Goal: Task Accomplishment & Management: Manage account settings

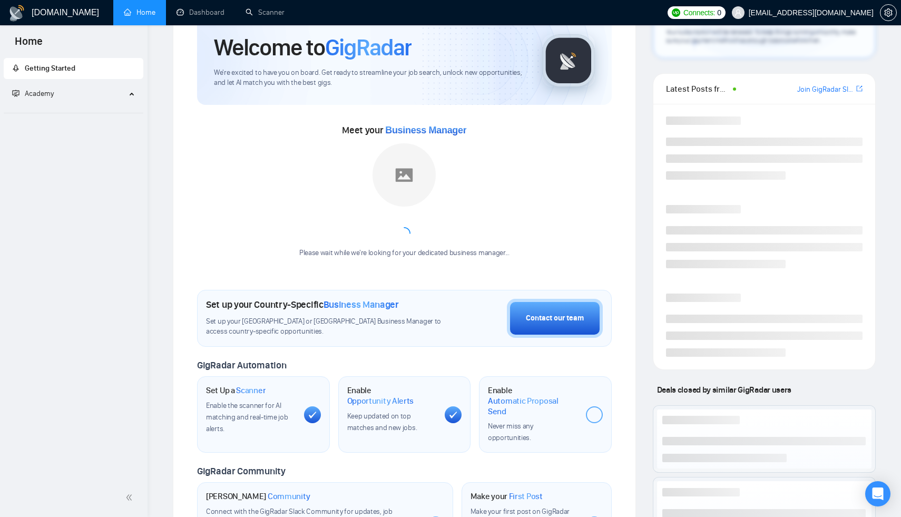
scroll to position [18, 0]
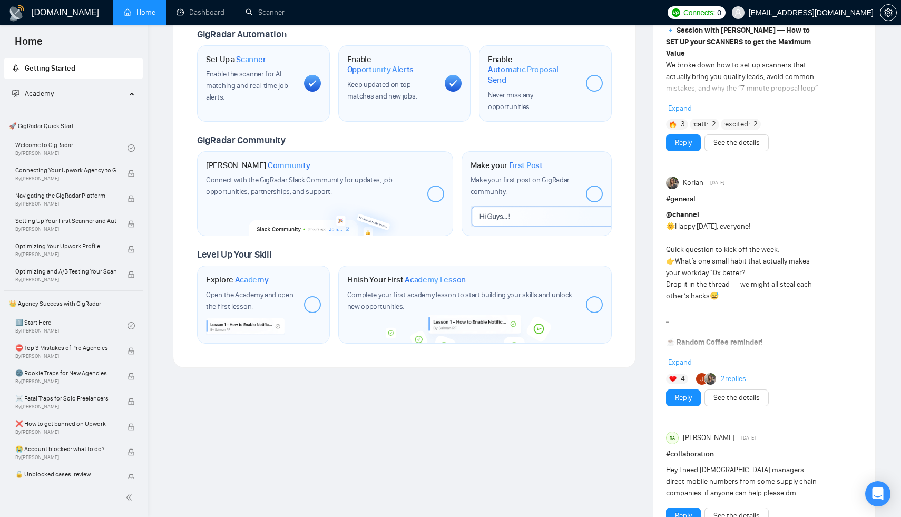
scroll to position [519, 0]
click at [277, 12] on link "Scanner" at bounding box center [264, 12] width 39 height 9
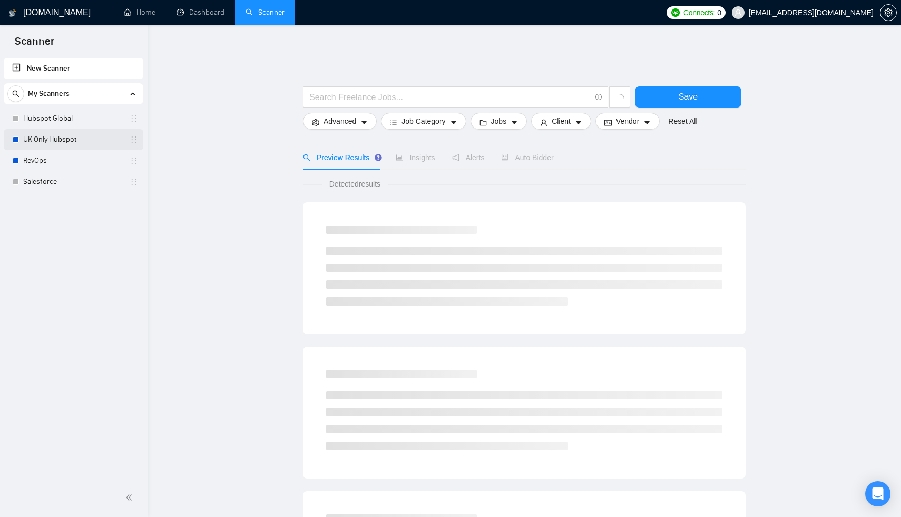
click at [64, 146] on link "UK Only Hubspot" at bounding box center [73, 139] width 100 height 21
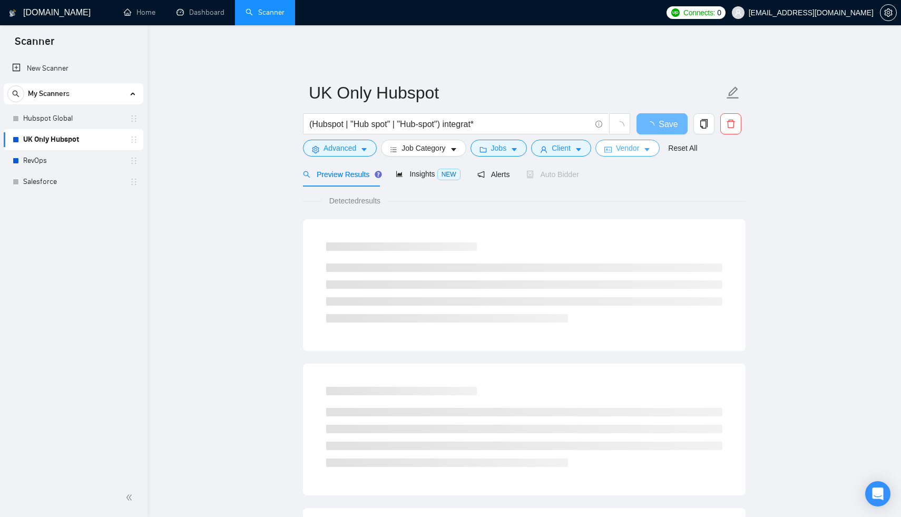
click at [639, 145] on span "Vendor" at bounding box center [627, 148] width 23 height 12
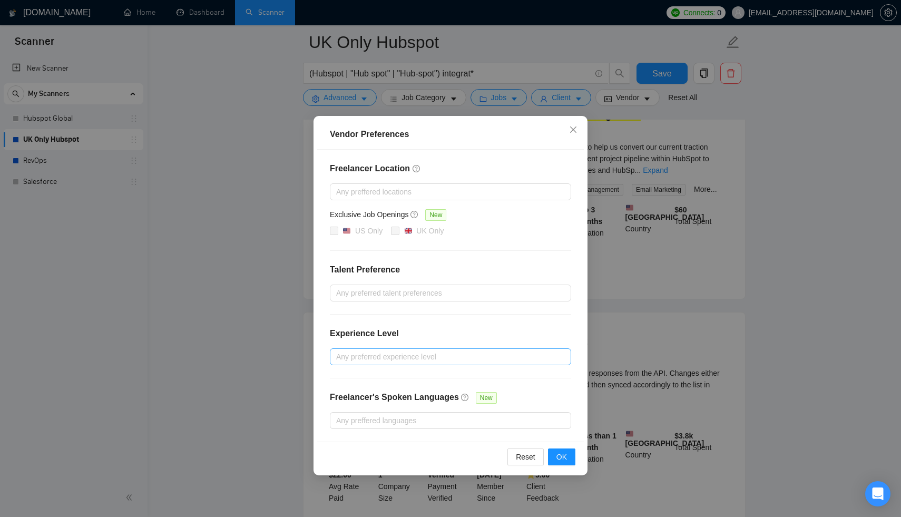
scroll to position [597, 0]
click at [561, 454] on span "OK" at bounding box center [561, 457] width 11 height 12
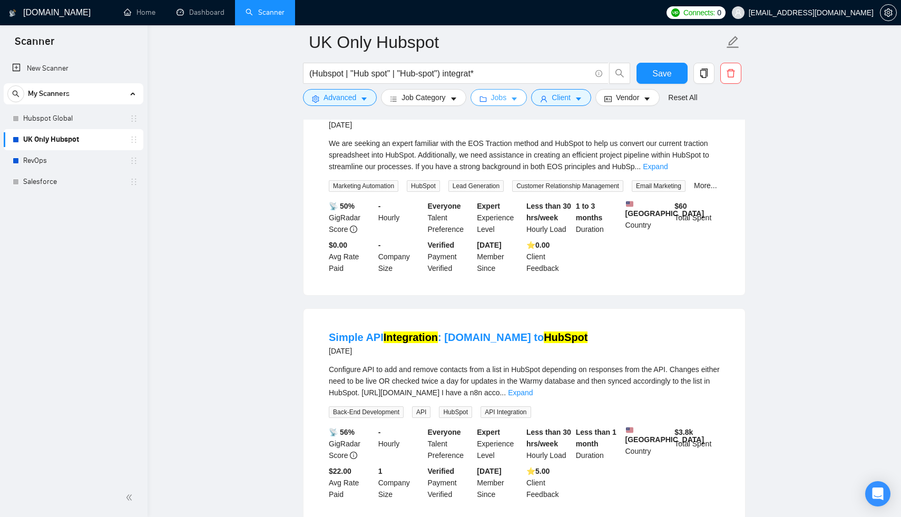
click at [507, 98] on span "Jobs" at bounding box center [499, 98] width 16 height 12
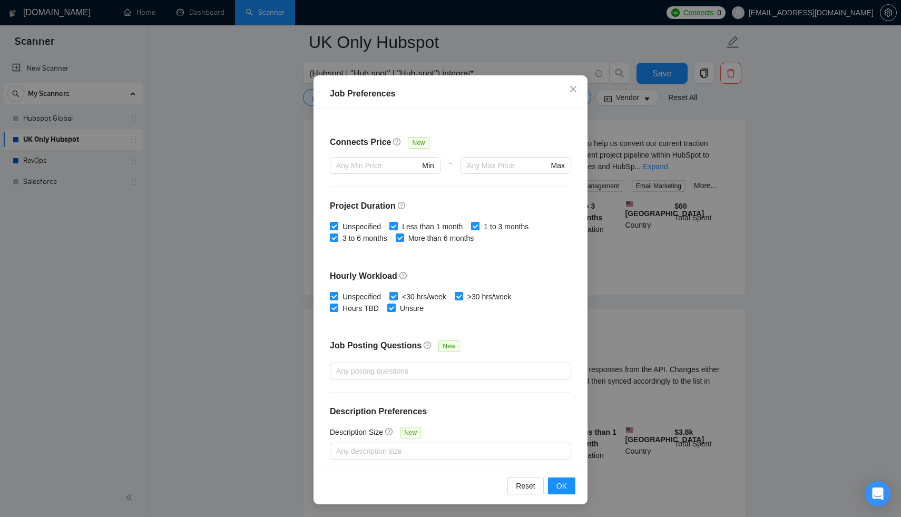
scroll to position [0, 0]
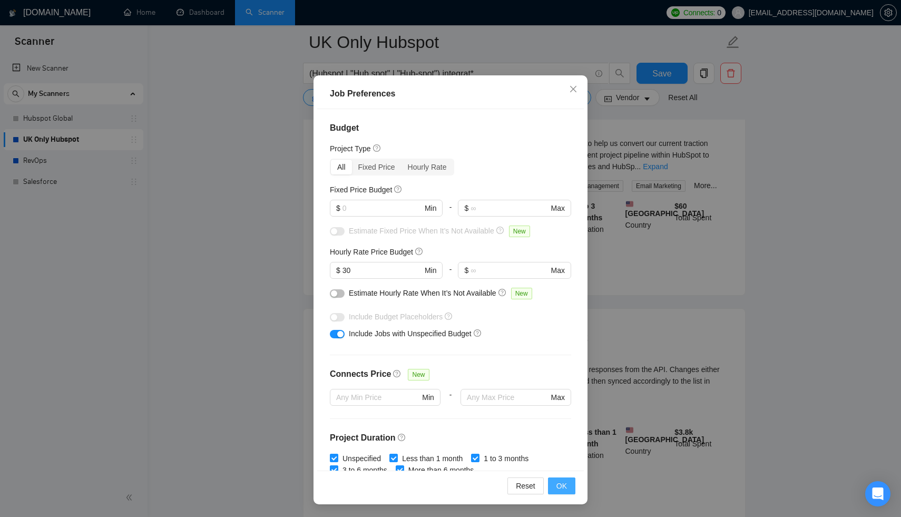
click at [565, 486] on span "OK" at bounding box center [561, 486] width 11 height 12
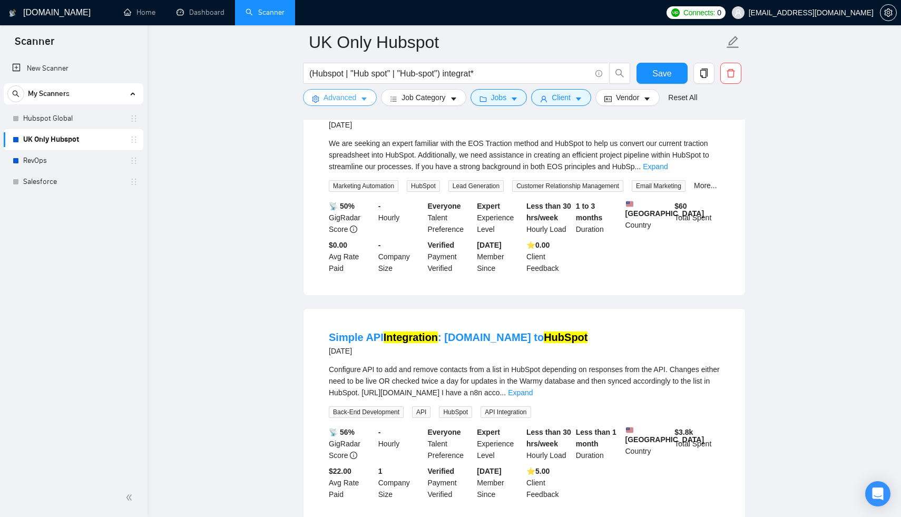
click at [360, 94] on button "Advanced" at bounding box center [340, 97] width 74 height 17
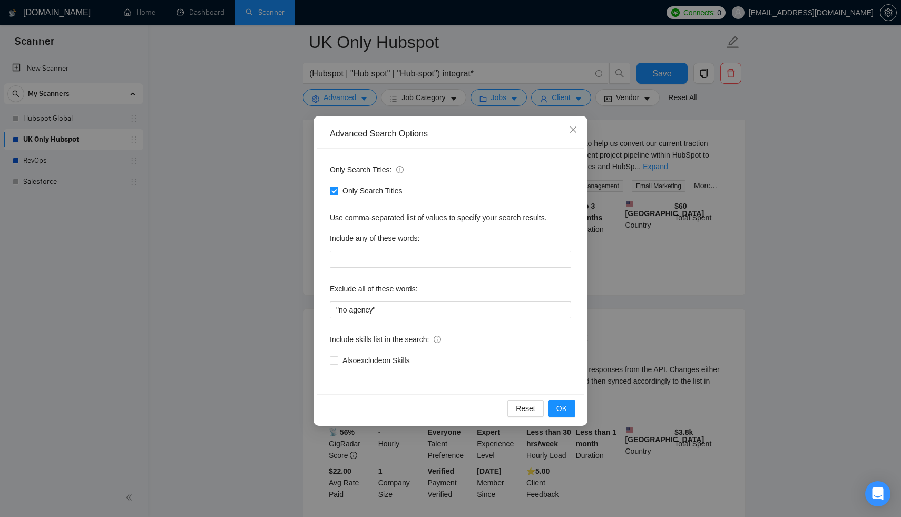
click at [375, 189] on span "Only Search Titles" at bounding box center [372, 191] width 68 height 12
click at [337, 189] on input "Only Search Titles" at bounding box center [333, 189] width 7 height 7
checkbox input "false"
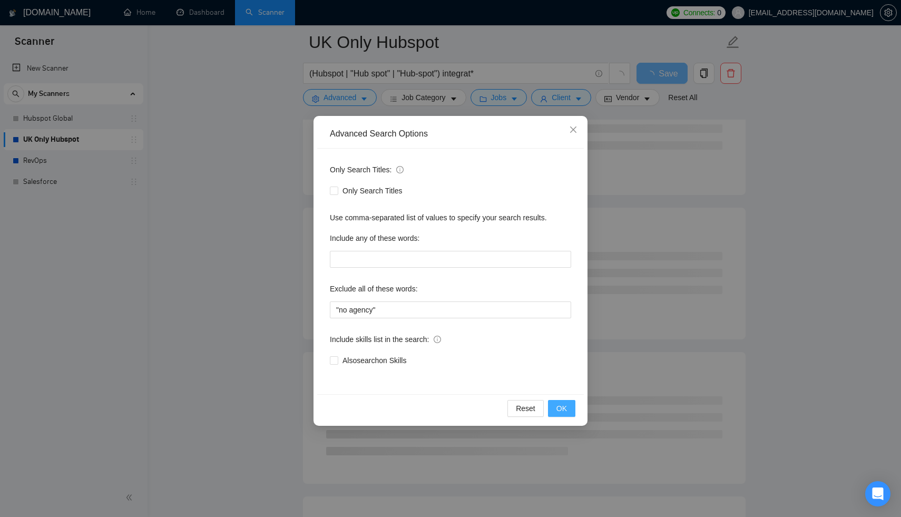
click at [559, 409] on span "OK" at bounding box center [561, 408] width 11 height 12
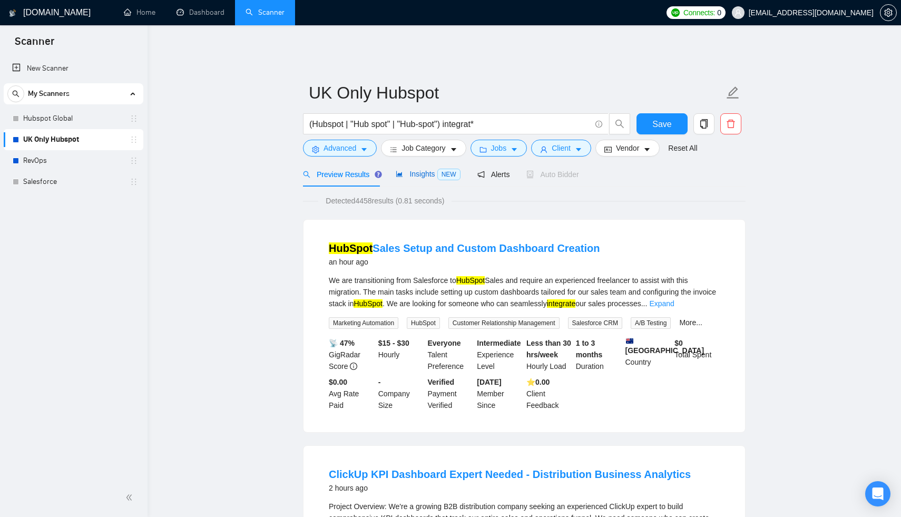
click at [448, 169] on span "NEW" at bounding box center [448, 175] width 23 height 12
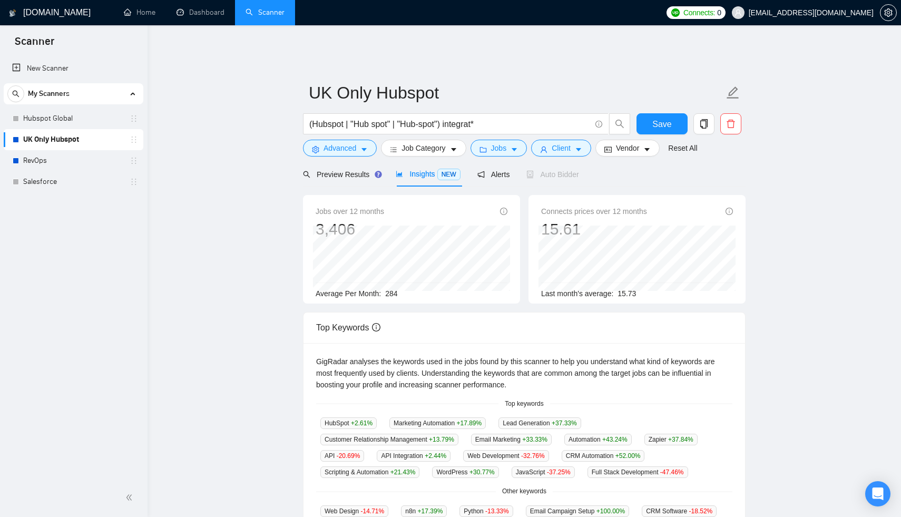
click at [395, 289] on span "284" at bounding box center [391, 293] width 12 height 8
click at [677, 113] on button "Save" at bounding box center [661, 123] width 51 height 21
click at [52, 160] on link "RevOps" at bounding box center [73, 160] width 100 height 21
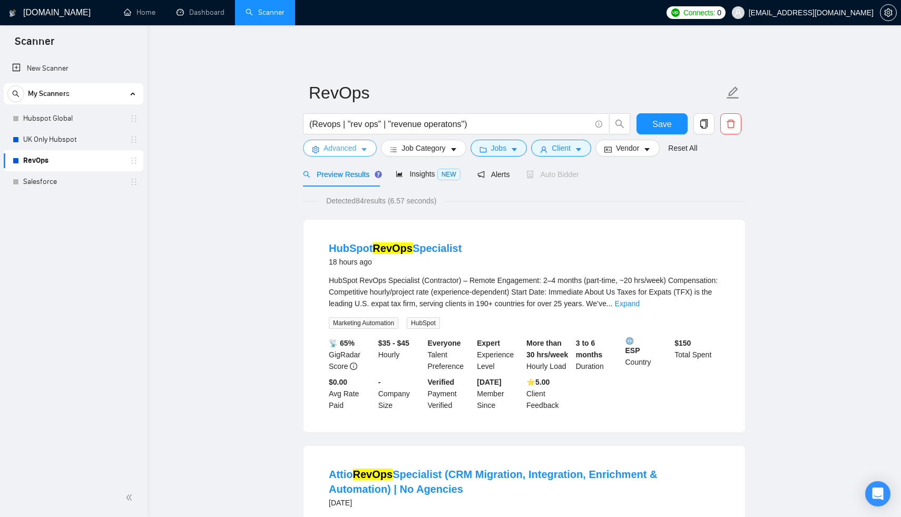
click at [351, 143] on span "Advanced" at bounding box center [339, 148] width 33 height 12
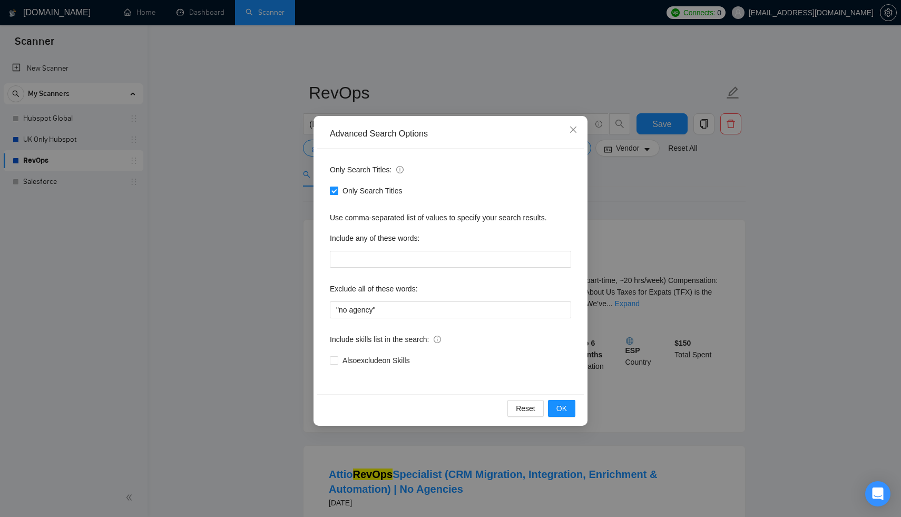
click at [350, 190] on span "Only Search Titles" at bounding box center [372, 191] width 68 height 12
click at [337, 190] on input "Only Search Titles" at bounding box center [333, 189] width 7 height 7
checkbox input "false"
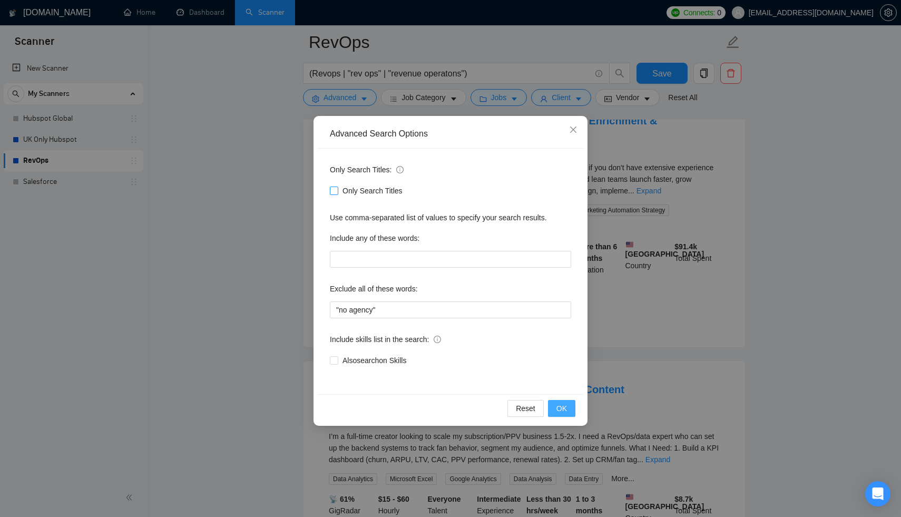
scroll to position [372, 0]
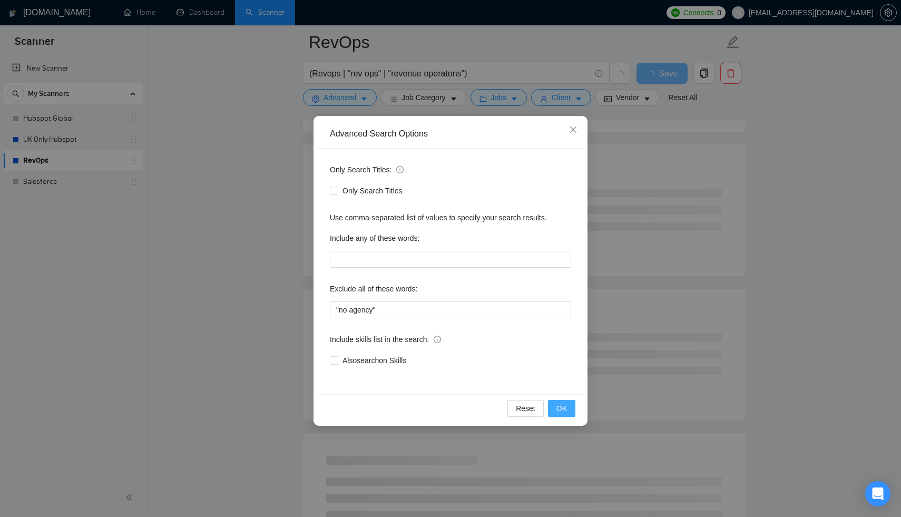
click at [565, 407] on span "OK" at bounding box center [561, 408] width 11 height 12
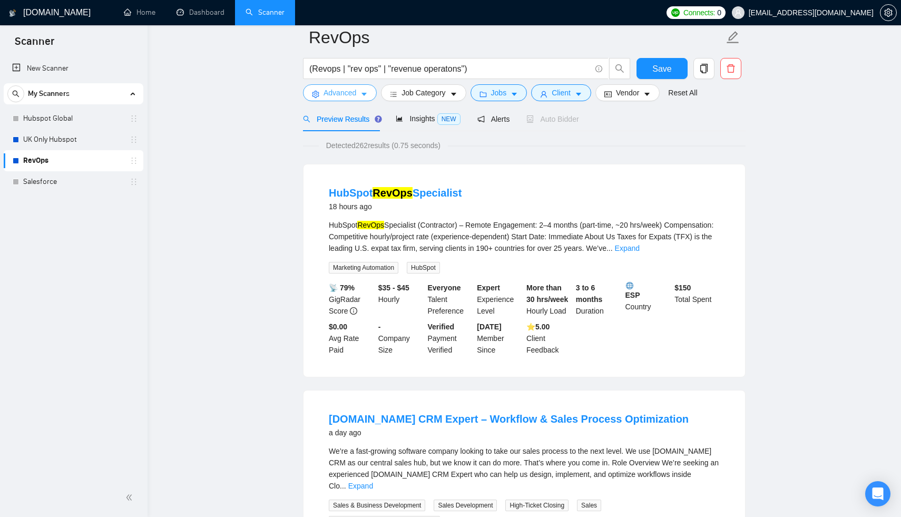
scroll to position [0, 0]
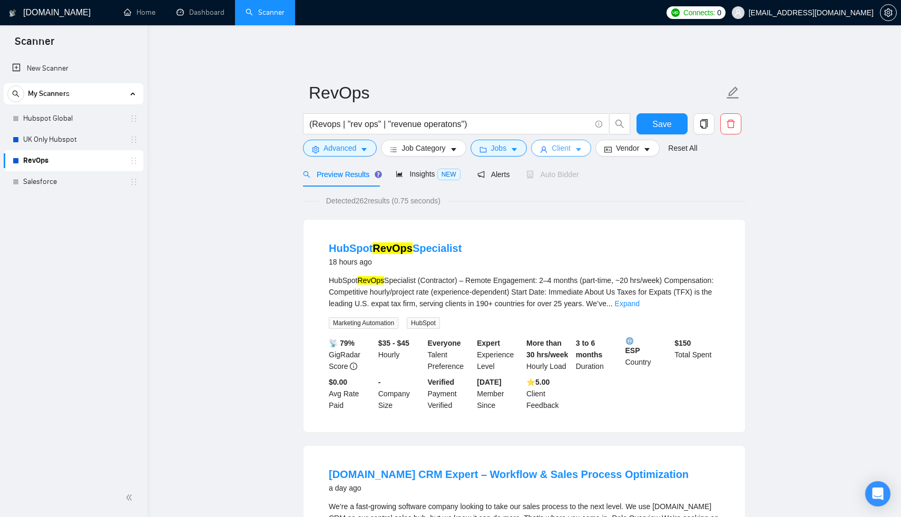
click at [568, 144] on span "Client" at bounding box center [561, 148] width 19 height 12
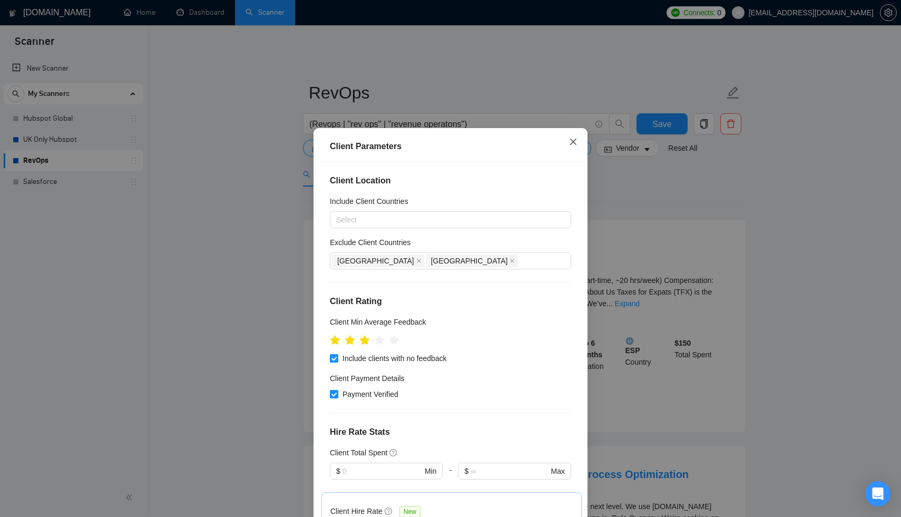
click at [570, 141] on icon "close" at bounding box center [573, 142] width 8 height 8
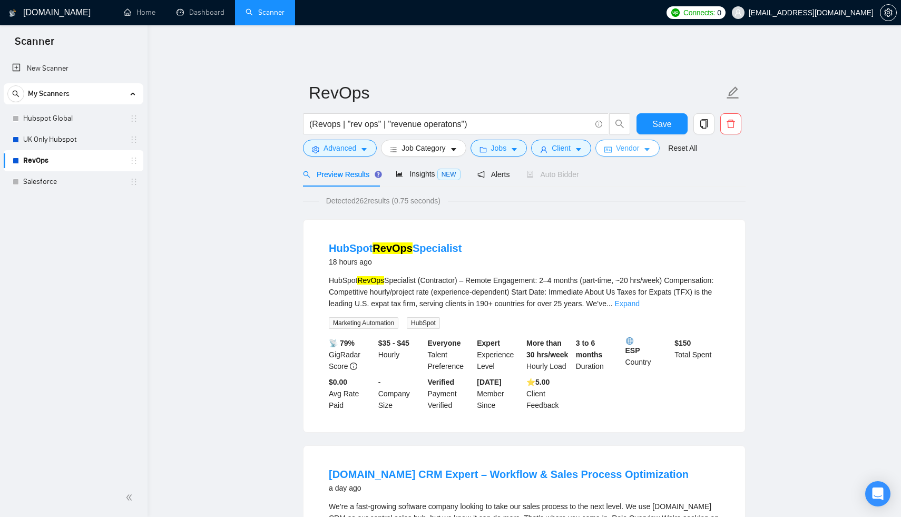
click at [639, 144] on span "Vendor" at bounding box center [627, 148] width 23 height 12
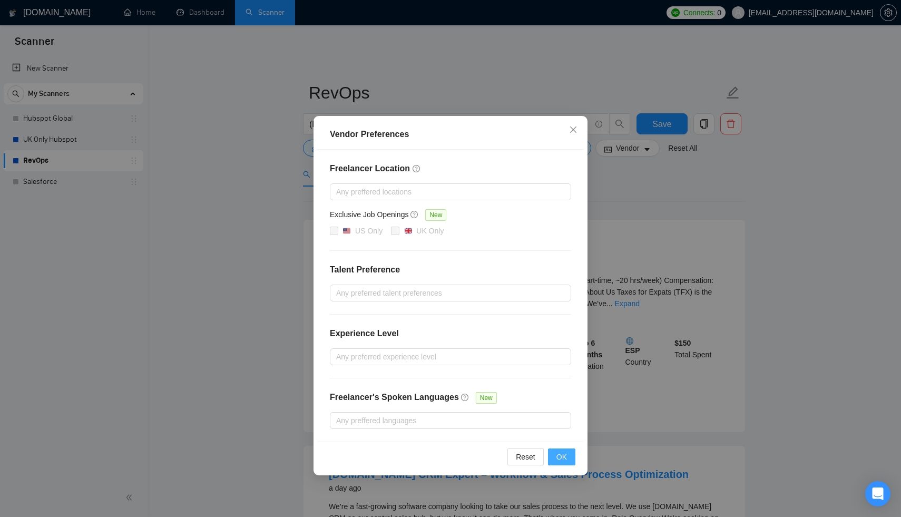
click at [566, 454] on span "OK" at bounding box center [561, 457] width 11 height 12
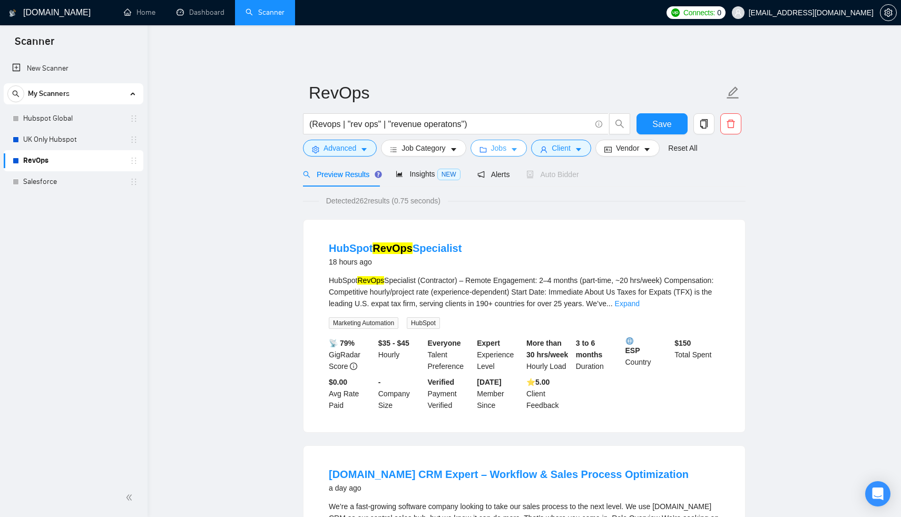
click at [503, 143] on span "Jobs" at bounding box center [499, 148] width 16 height 12
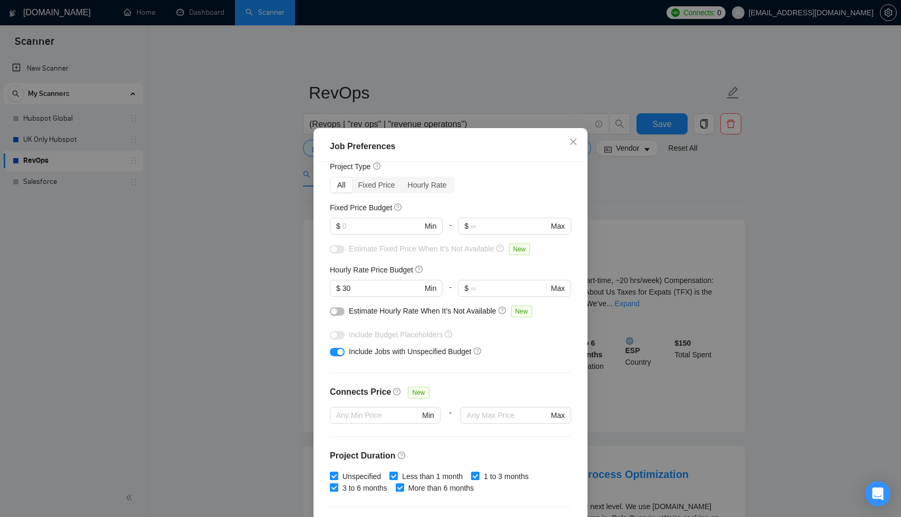
scroll to position [232, 0]
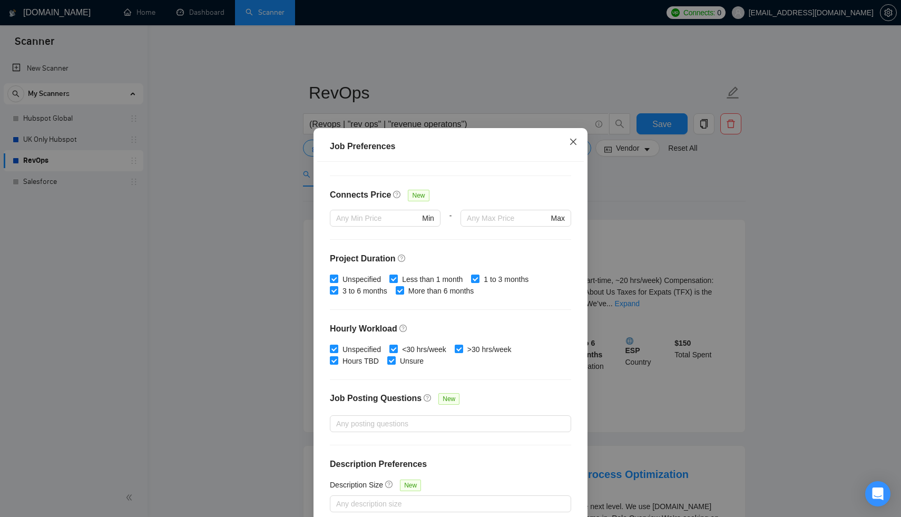
click at [572, 143] on icon "close" at bounding box center [573, 141] width 6 height 6
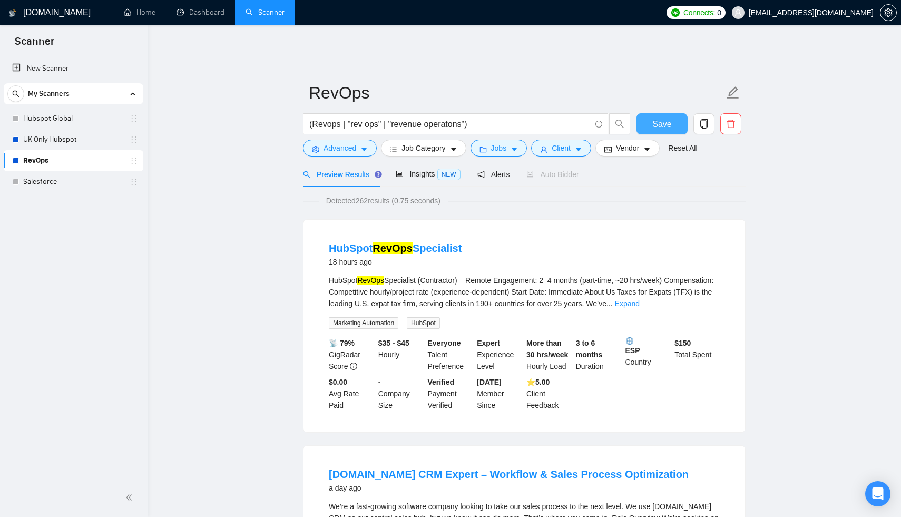
click at [667, 120] on span "Save" at bounding box center [661, 123] width 19 height 13
click at [69, 180] on link "Salesforce" at bounding box center [73, 181] width 100 height 21
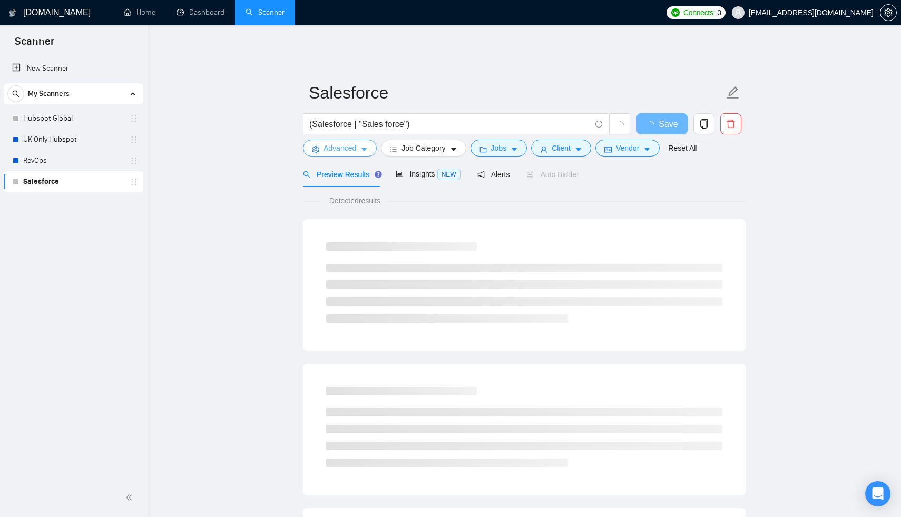
click at [367, 146] on icon "caret-down" at bounding box center [363, 149] width 7 height 7
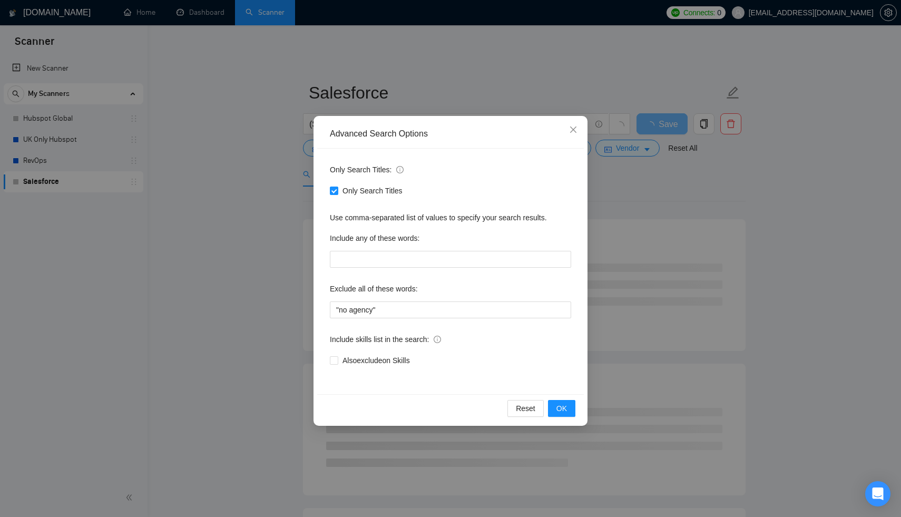
click at [346, 184] on div "Only Search Titles" at bounding box center [450, 190] width 241 height 17
click at [350, 189] on span "Only Search Titles" at bounding box center [372, 191] width 68 height 12
click at [337, 189] on input "Only Search Titles" at bounding box center [333, 189] width 7 height 7
checkbox input "false"
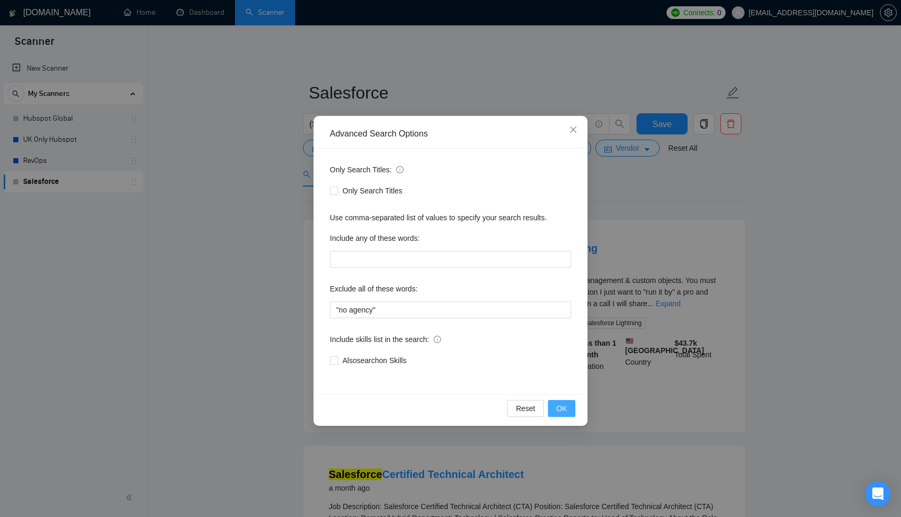
click at [565, 411] on span "OK" at bounding box center [561, 408] width 11 height 12
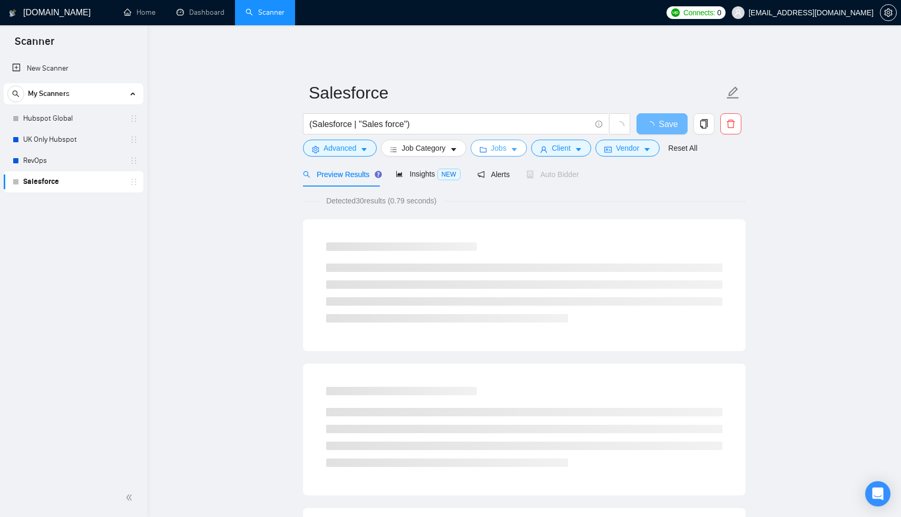
click at [517, 149] on icon "caret-down" at bounding box center [514, 150] width 5 height 3
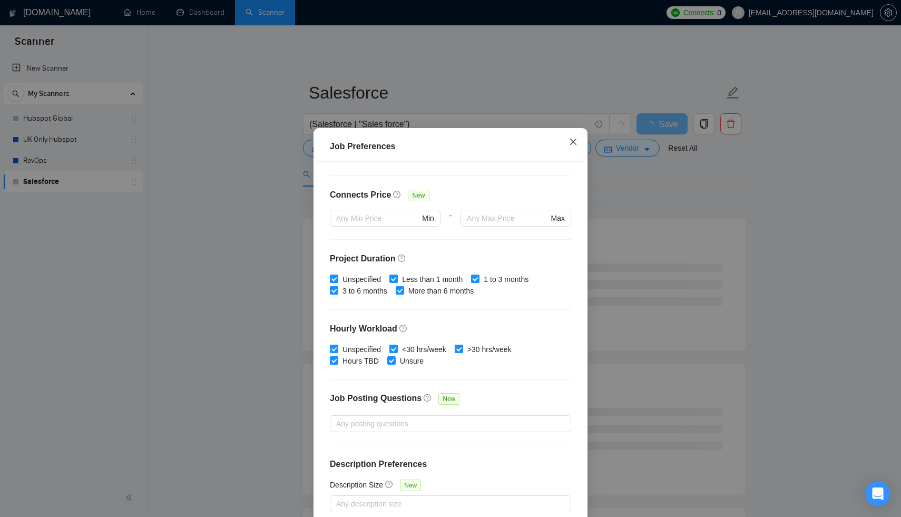
click at [569, 133] on span "Close" at bounding box center [573, 142] width 28 height 28
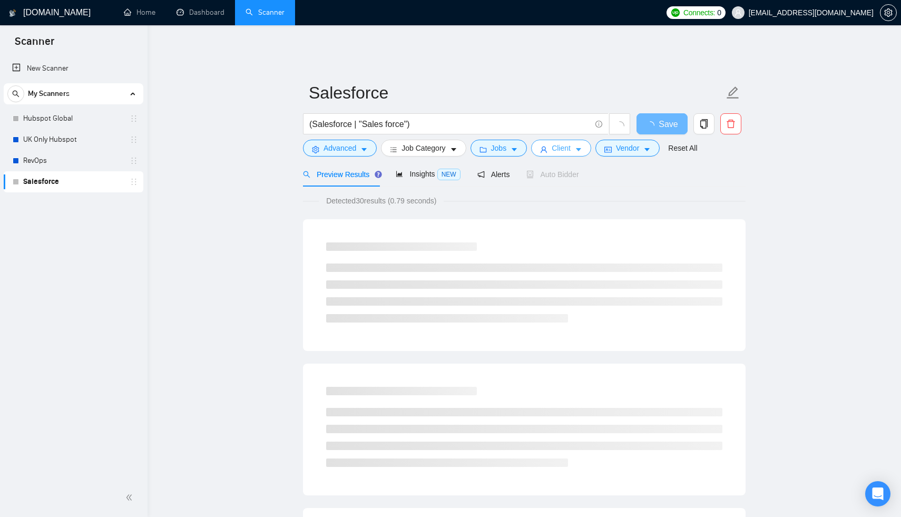
click at [577, 141] on button "Client" at bounding box center [561, 148] width 60 height 17
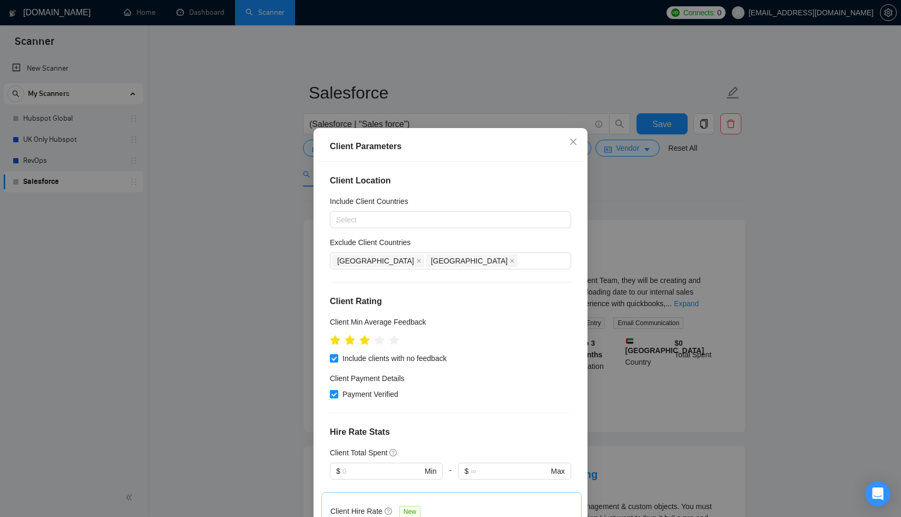
click at [620, 169] on div "Client Parameters Client Location Include Client Countries Select Exclude Clien…" at bounding box center [450, 258] width 901 height 517
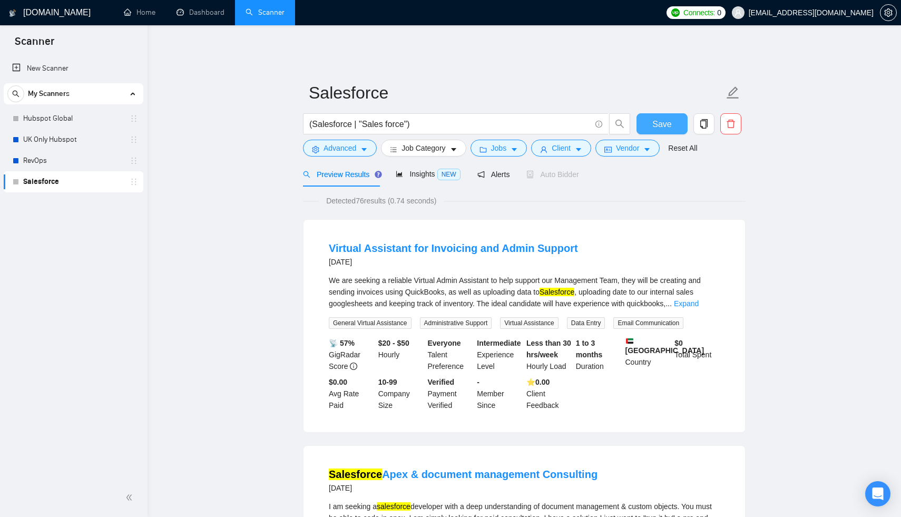
click at [660, 117] on span "Save" at bounding box center [661, 123] width 19 height 13
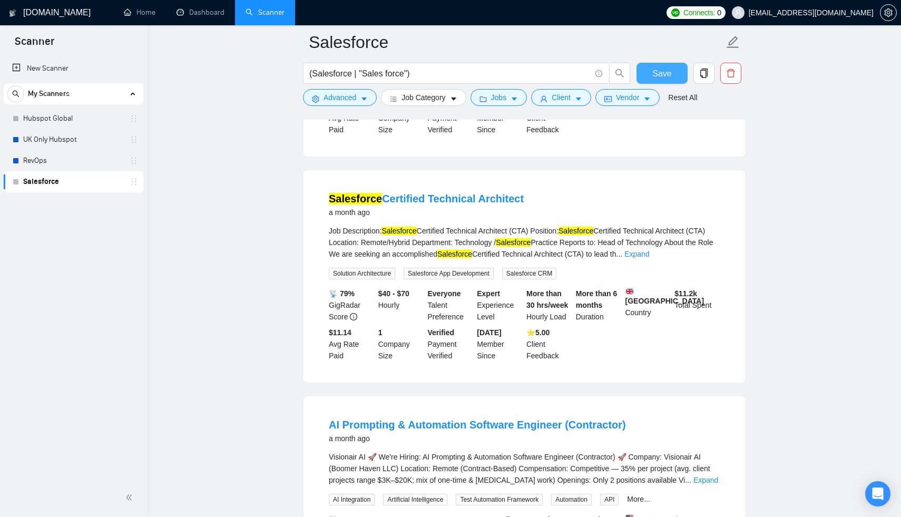
scroll to position [562, 0]
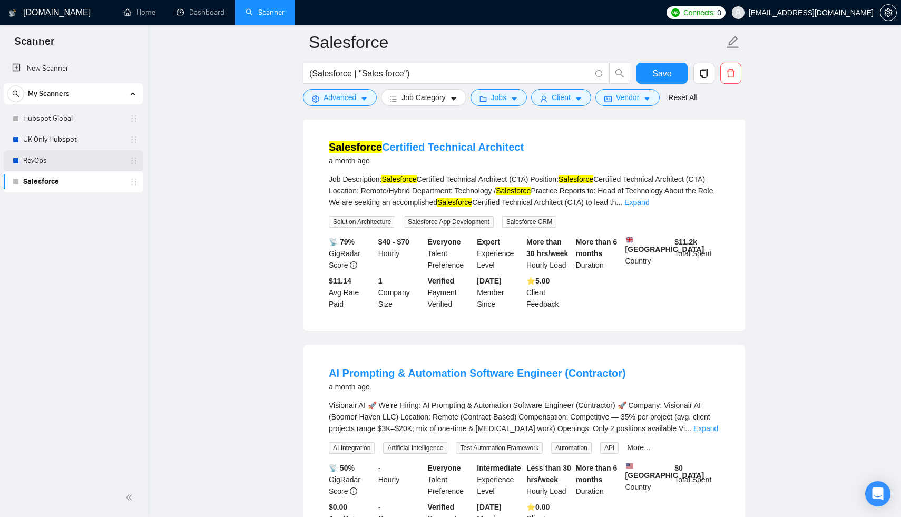
click at [92, 163] on link "RevOps" at bounding box center [73, 160] width 100 height 21
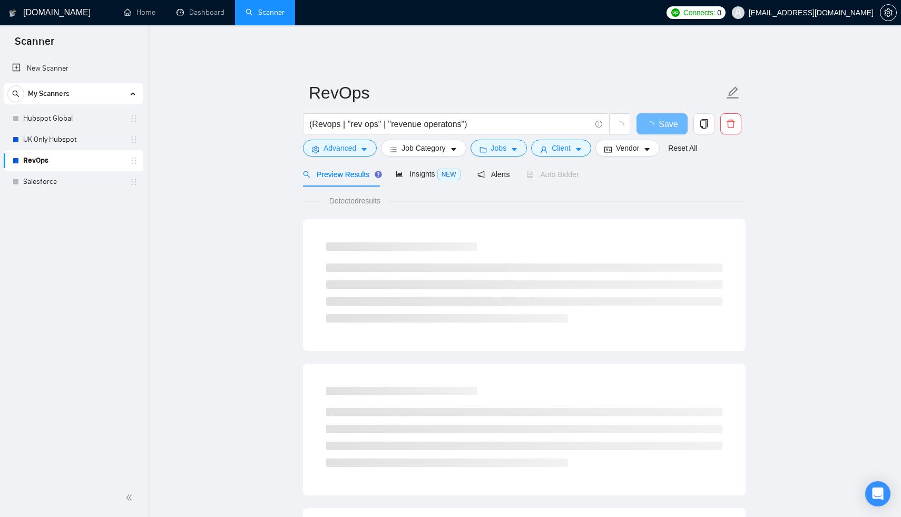
click at [92, 158] on link "RevOps" at bounding box center [73, 160] width 100 height 21
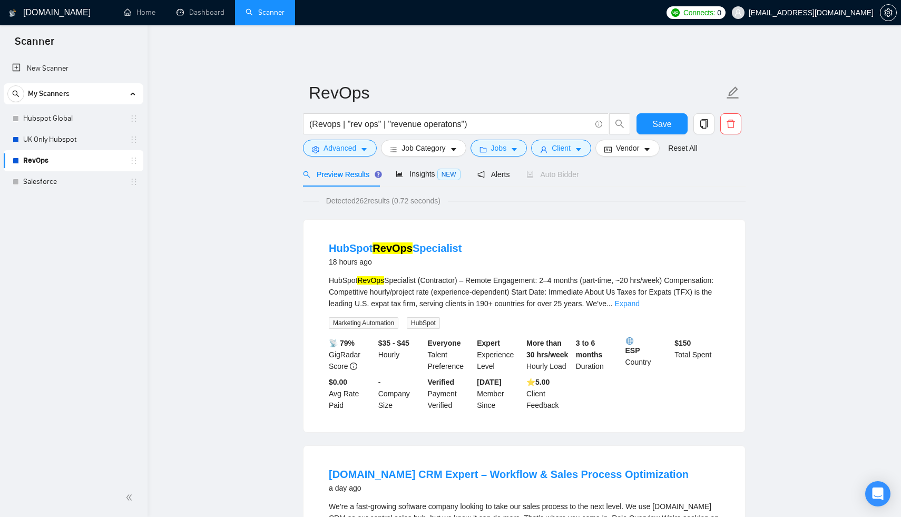
click at [92, 158] on link "RevOps" at bounding box center [73, 160] width 100 height 21
click at [360, 141] on button "Advanced" at bounding box center [340, 148] width 74 height 17
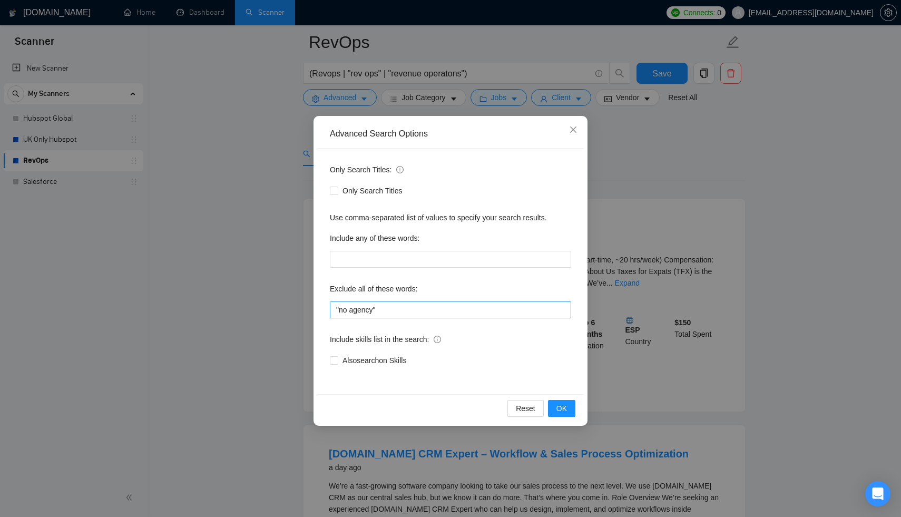
scroll to position [76, 0]
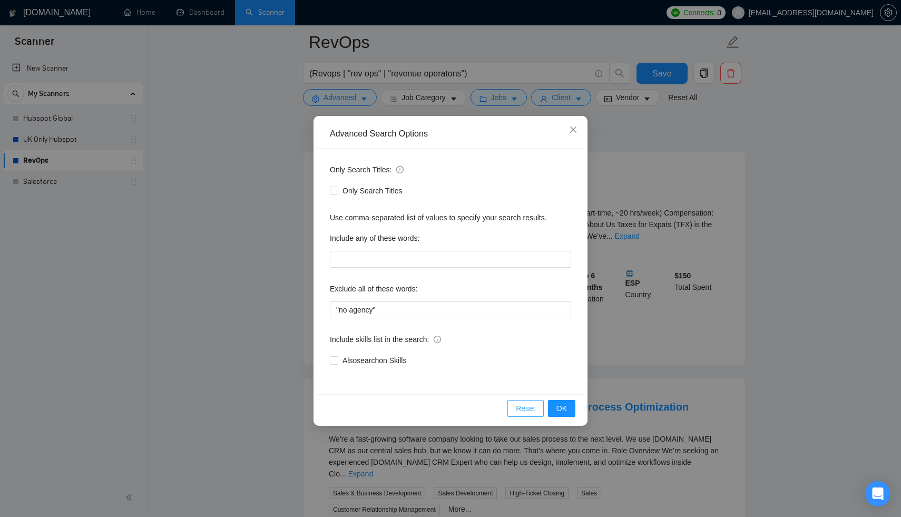
click at [529, 411] on span "Reset" at bounding box center [525, 408] width 19 height 12
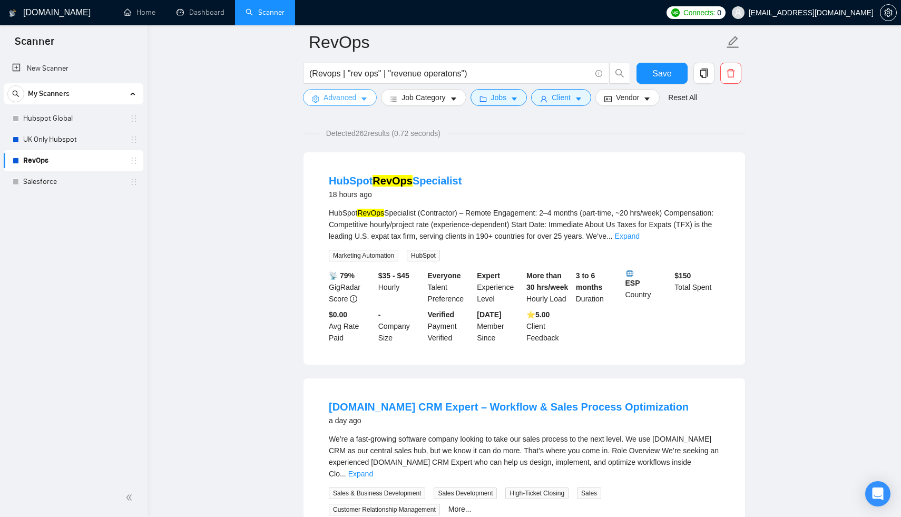
drag, startPoint x: 529, startPoint y: 411, endPoint x: 586, endPoint y: 364, distance: 74.8
click at [586, 364] on body "Scanner New Scanner My Scanners Hubspot Global UK Only Hubspot RevOps Salesforc…" at bounding box center [450, 182] width 901 height 517
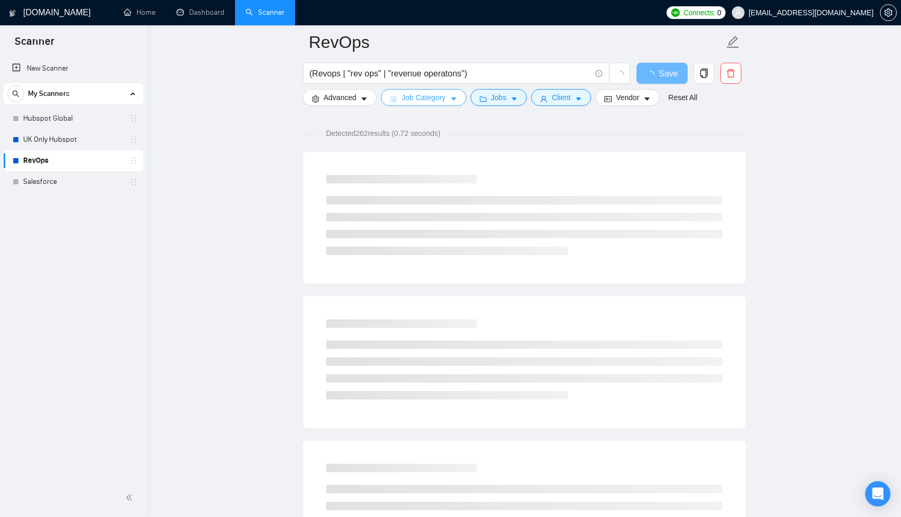
click at [406, 102] on span "Job Category" at bounding box center [423, 98] width 44 height 12
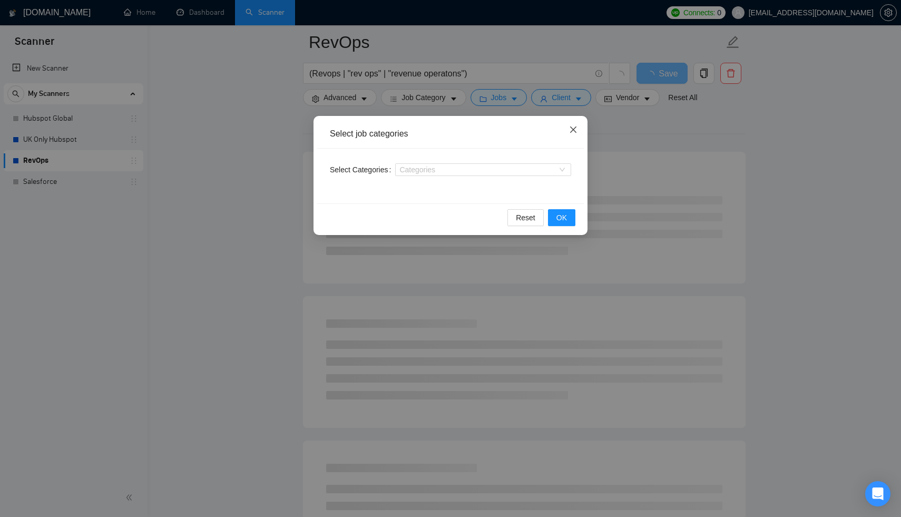
click at [576, 131] on icon "close" at bounding box center [573, 129] width 8 height 8
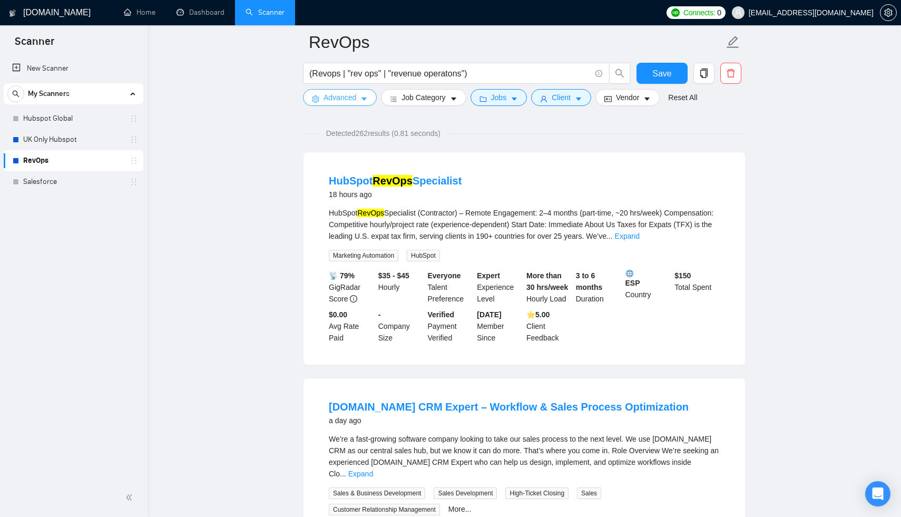
click at [355, 96] on span "Advanced" at bounding box center [339, 98] width 33 height 12
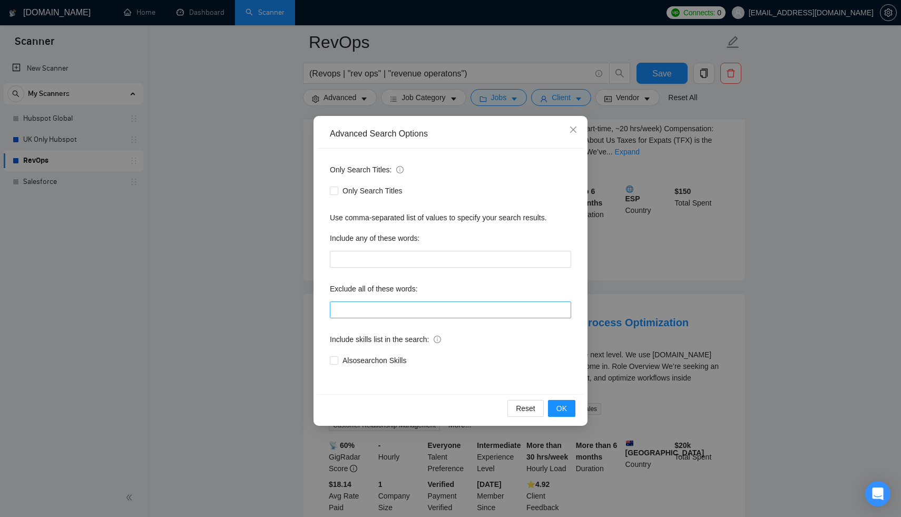
scroll to position [274, 0]
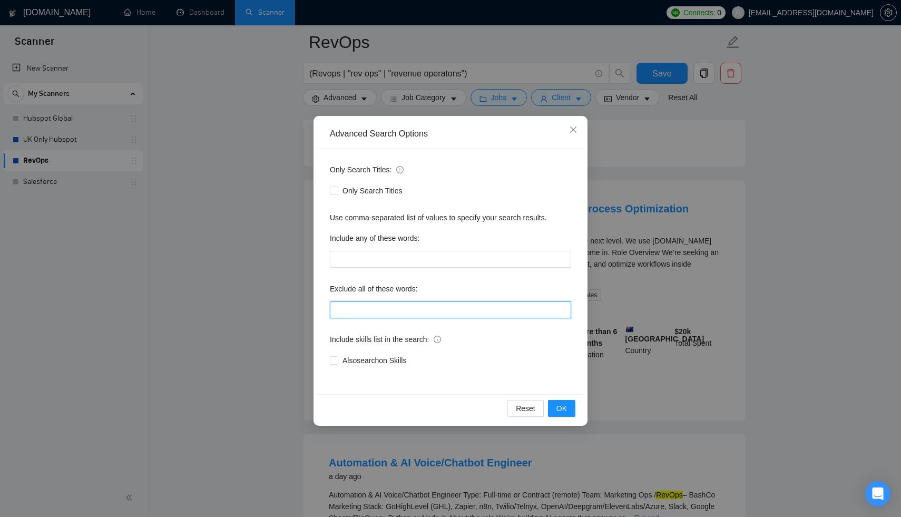
click at [466, 311] on input "text" at bounding box center [450, 309] width 241 height 17
type input ""no agency""
click at [565, 408] on span "OK" at bounding box center [561, 408] width 11 height 12
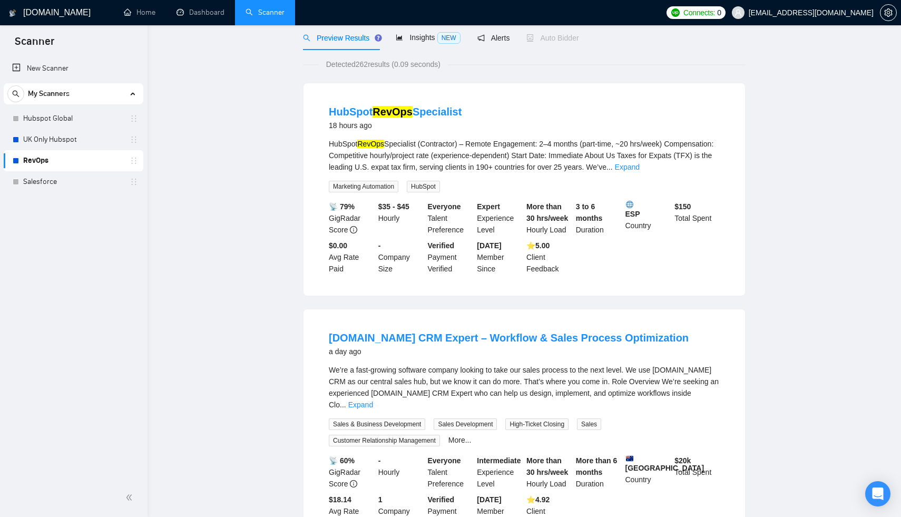
scroll to position [0, 0]
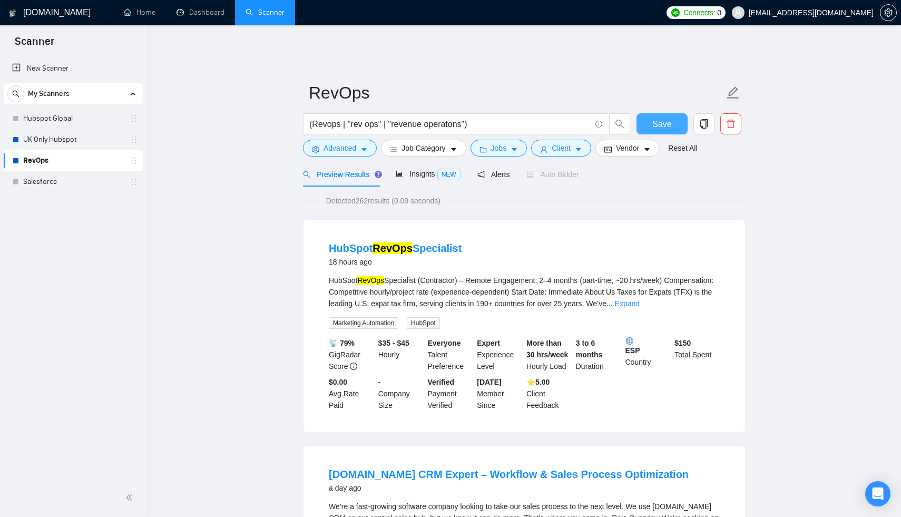
click at [663, 122] on span "Save" at bounding box center [661, 123] width 19 height 13
click at [437, 168] on div "Insights NEW" at bounding box center [428, 174] width 64 height 12
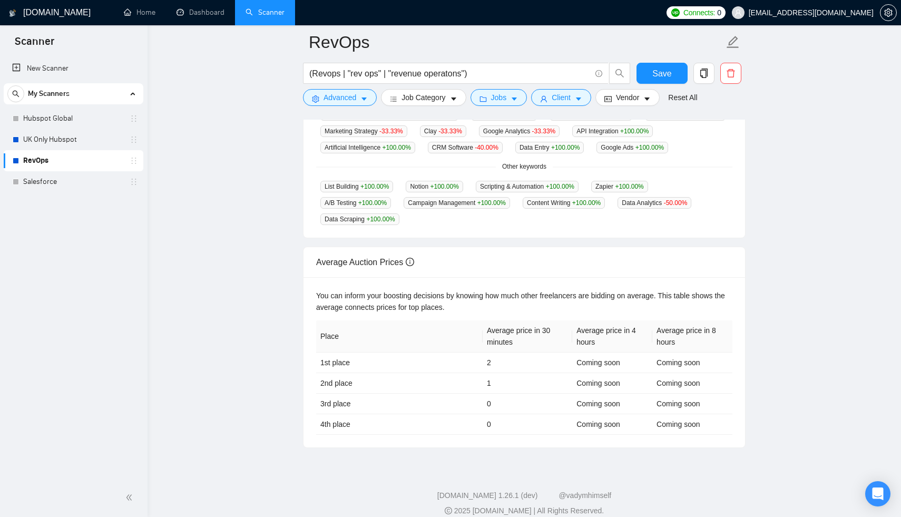
scroll to position [352, 0]
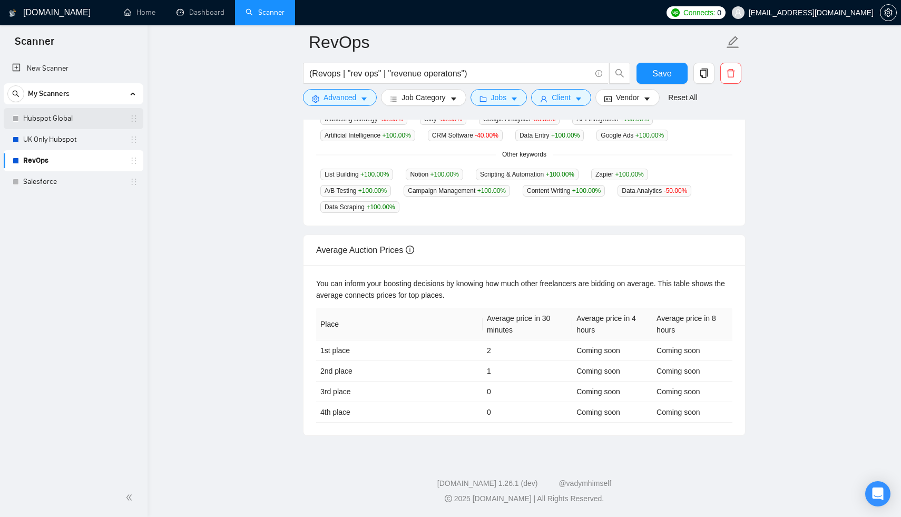
click at [57, 125] on link "Hubspot Global" at bounding box center [73, 118] width 100 height 21
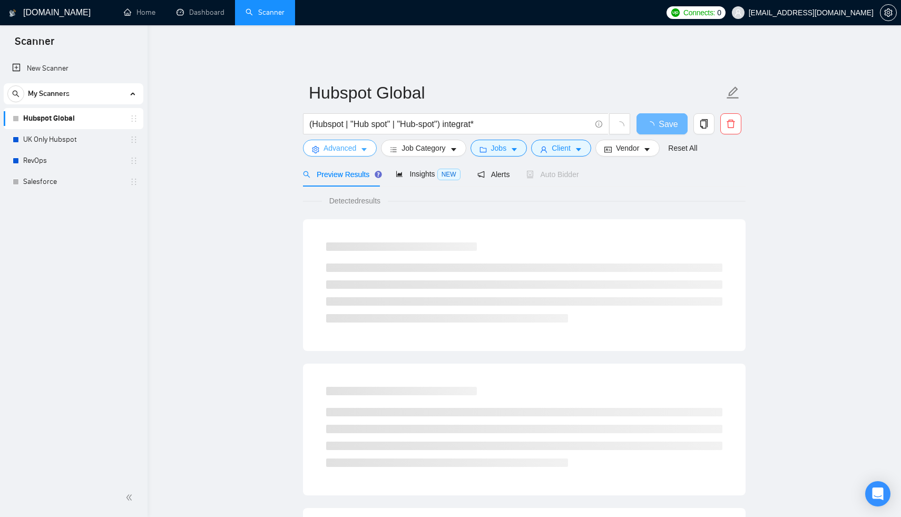
click at [352, 142] on span "Advanced" at bounding box center [339, 148] width 33 height 12
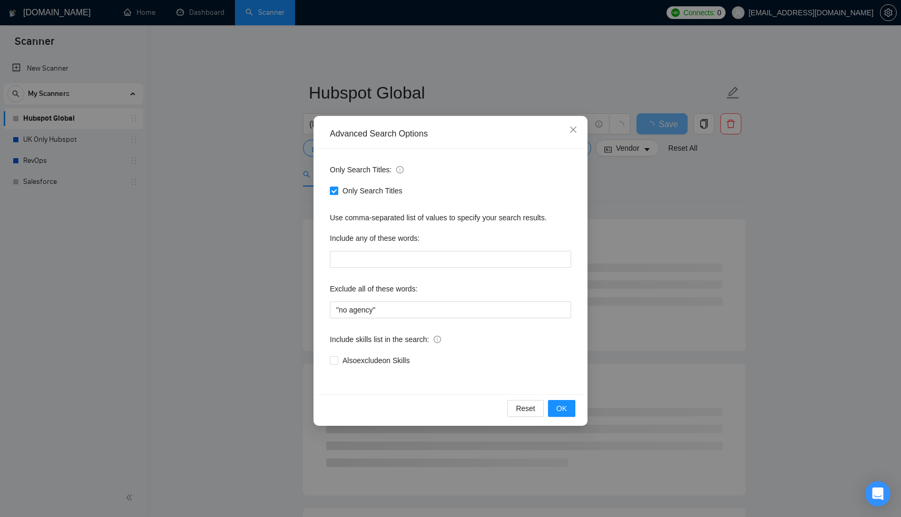
click at [357, 189] on span "Only Search Titles" at bounding box center [372, 191] width 68 height 12
click at [337, 189] on input "Only Search Titles" at bounding box center [333, 189] width 7 height 7
checkbox input "false"
click at [566, 417] on div "Reset OK" at bounding box center [450, 408] width 267 height 28
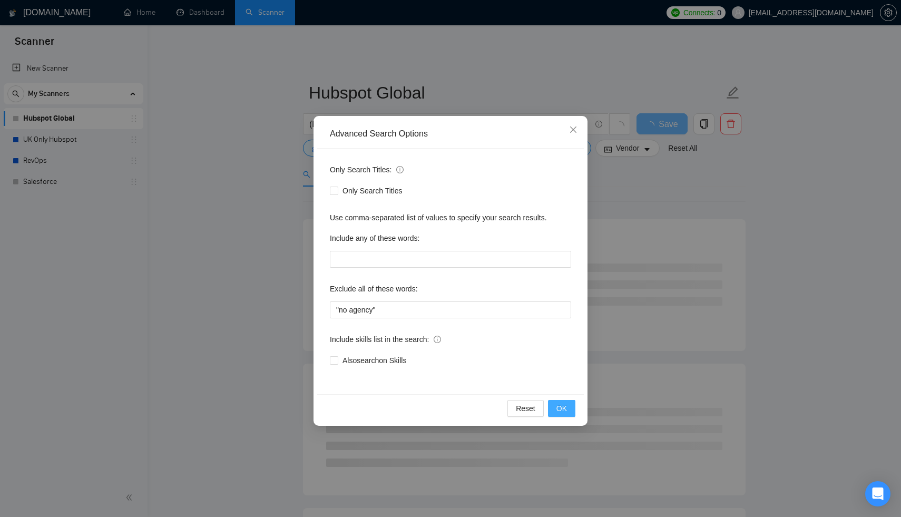
click at [564, 400] on button "OK" at bounding box center [561, 408] width 27 height 17
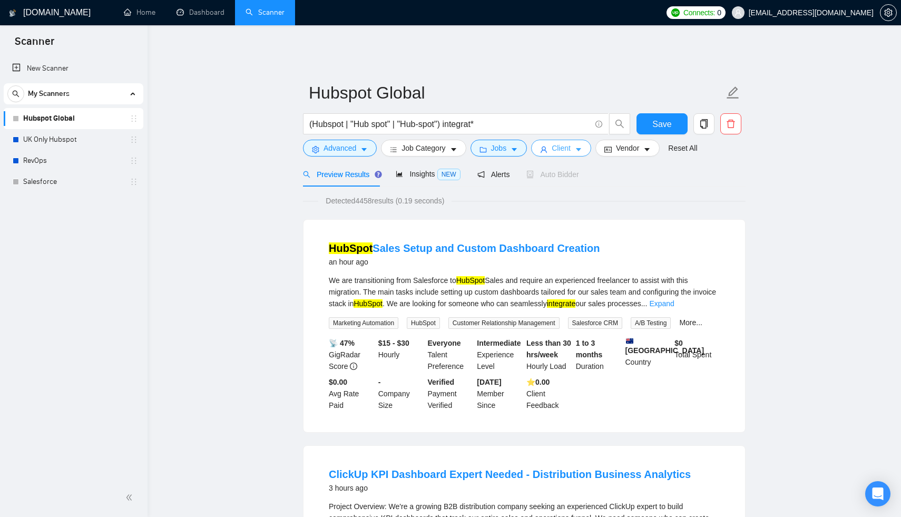
click at [576, 145] on button "Client" at bounding box center [561, 148] width 60 height 17
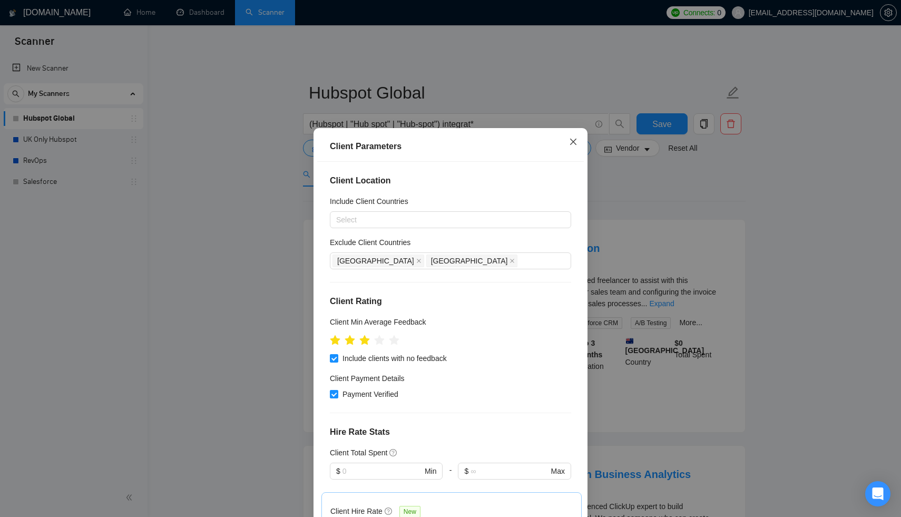
click at [576, 142] on icon "close" at bounding box center [573, 142] width 8 height 8
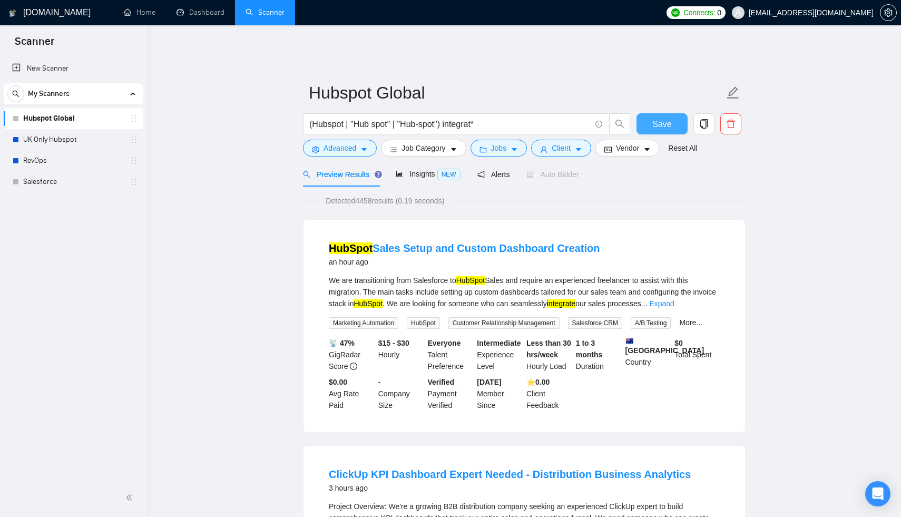
click at [660, 117] on span "Save" at bounding box center [661, 123] width 19 height 13
click at [511, 140] on button "Jobs" at bounding box center [498, 148] width 57 height 17
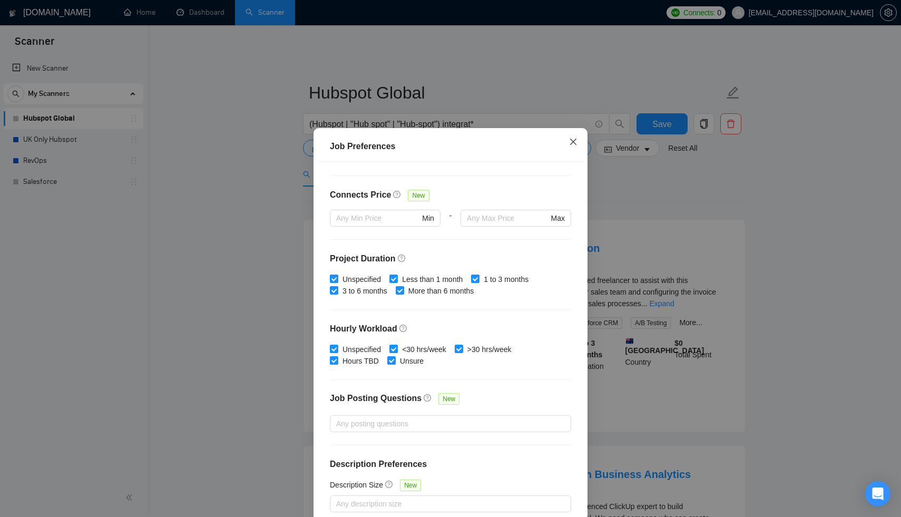
click at [574, 141] on icon "close" at bounding box center [573, 141] width 6 height 6
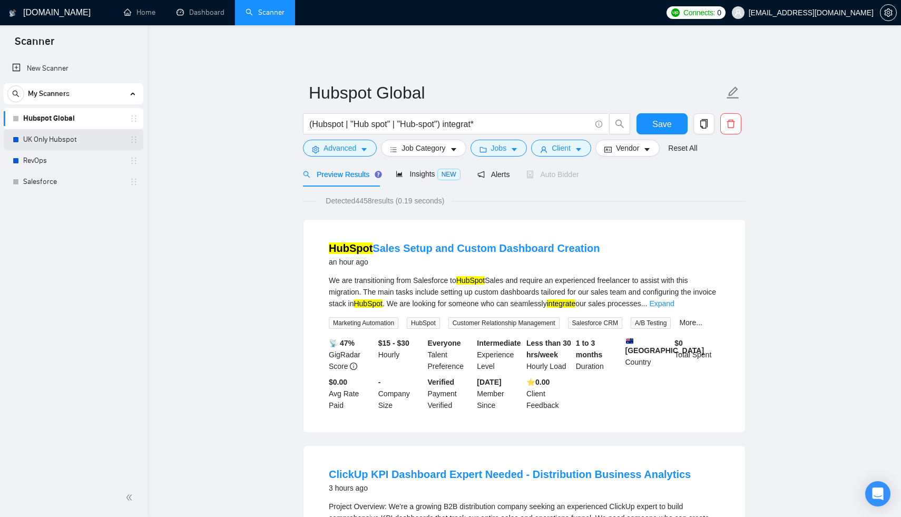
click at [55, 138] on link "UK Only Hubspot" at bounding box center [73, 139] width 100 height 21
click at [582, 146] on icon "caret-down" at bounding box center [578, 149] width 7 height 7
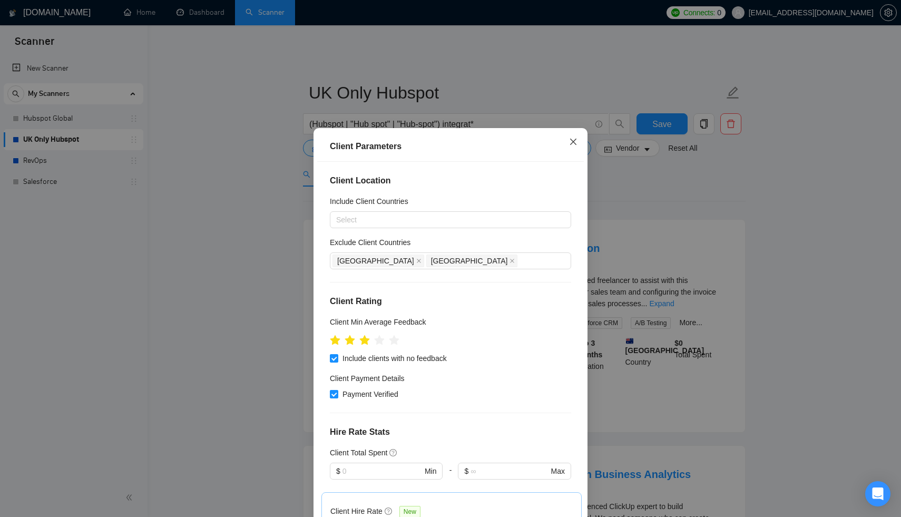
click at [574, 143] on icon "close" at bounding box center [573, 141] width 6 height 6
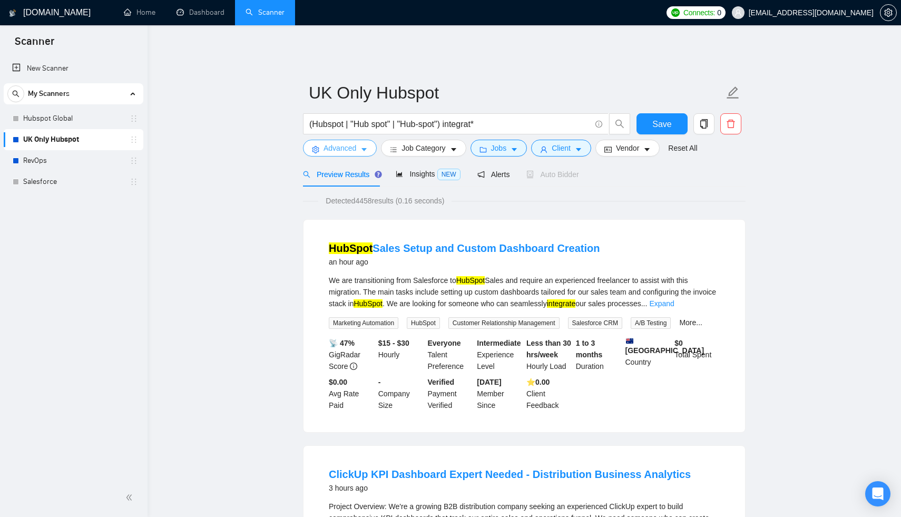
click at [350, 142] on span "Advanced" at bounding box center [339, 148] width 33 height 12
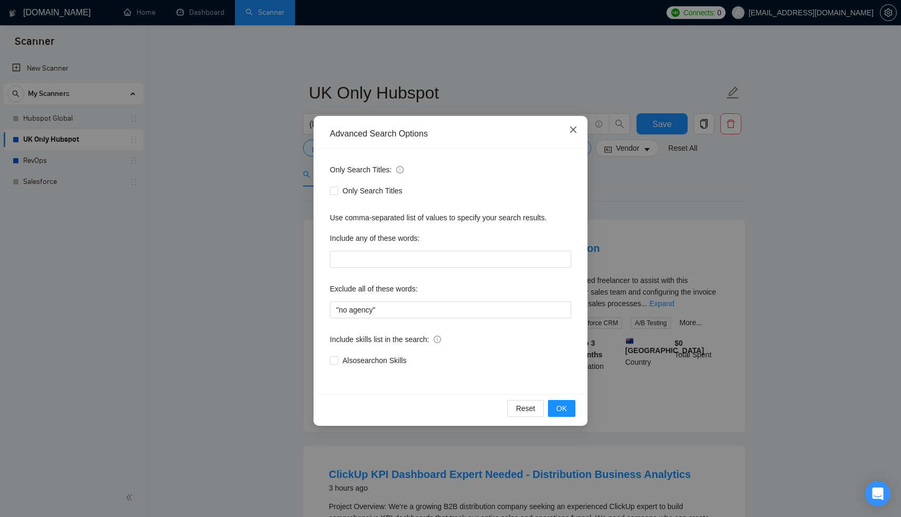
click at [573, 129] on icon "close" at bounding box center [573, 129] width 8 height 8
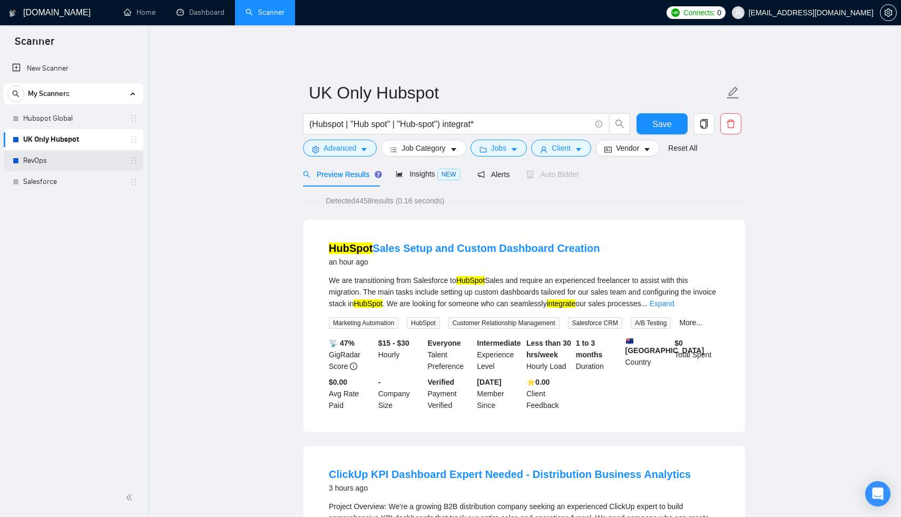
click at [63, 168] on link "RevOps" at bounding box center [73, 160] width 100 height 21
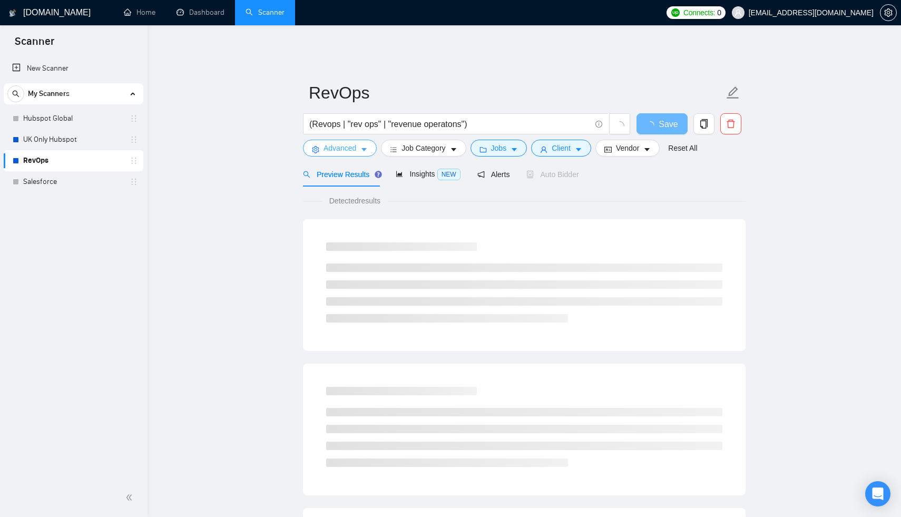
click at [352, 142] on span "Advanced" at bounding box center [339, 148] width 33 height 12
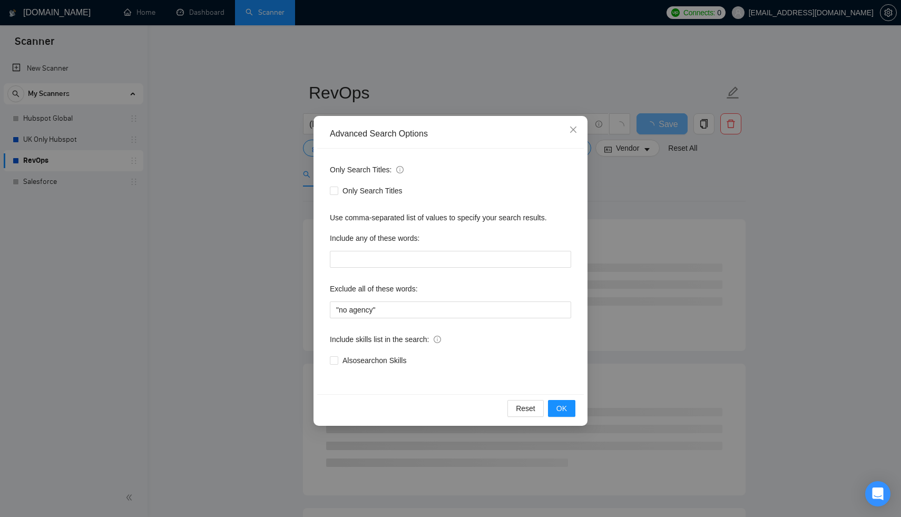
click at [266, 238] on div "Advanced Search Options Only Search Titles: Only Search Titles Use comma-separa…" at bounding box center [450, 258] width 901 height 517
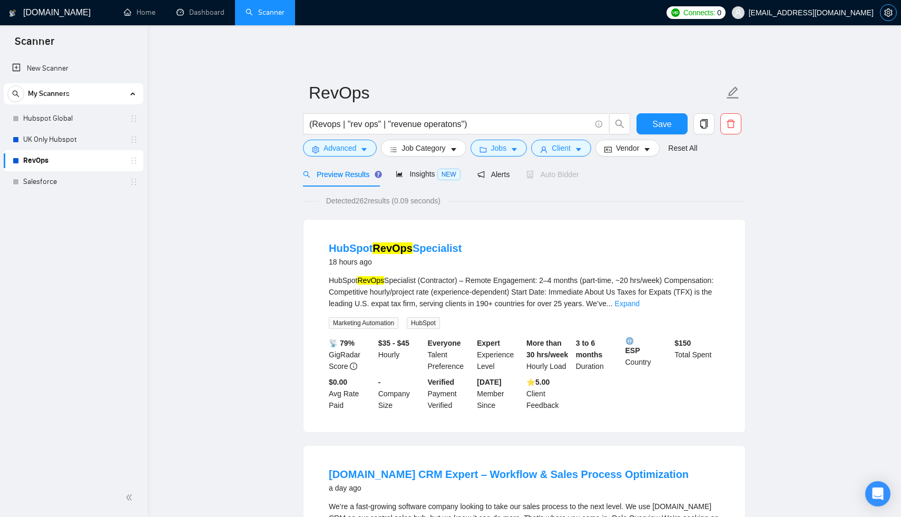
click at [888, 11] on icon "setting" at bounding box center [888, 12] width 8 height 8
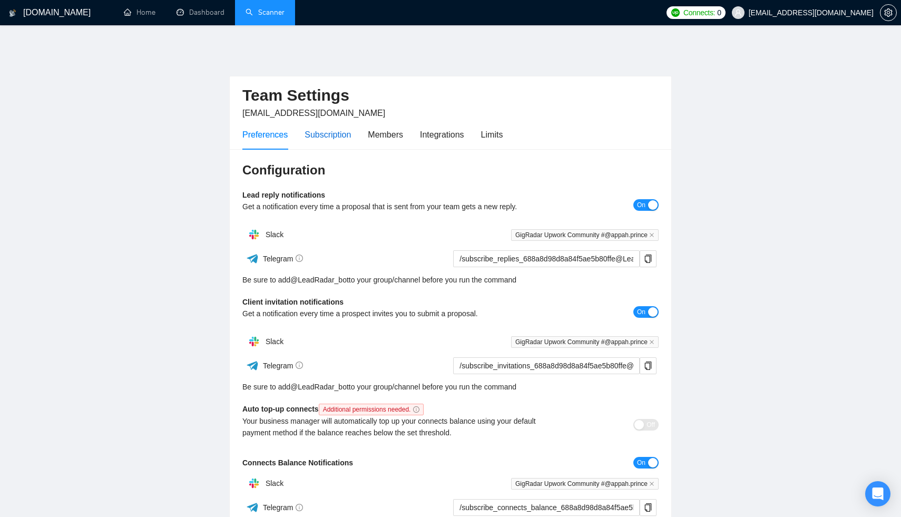
click at [345, 128] on div "Subscription" at bounding box center [328, 134] width 46 height 13
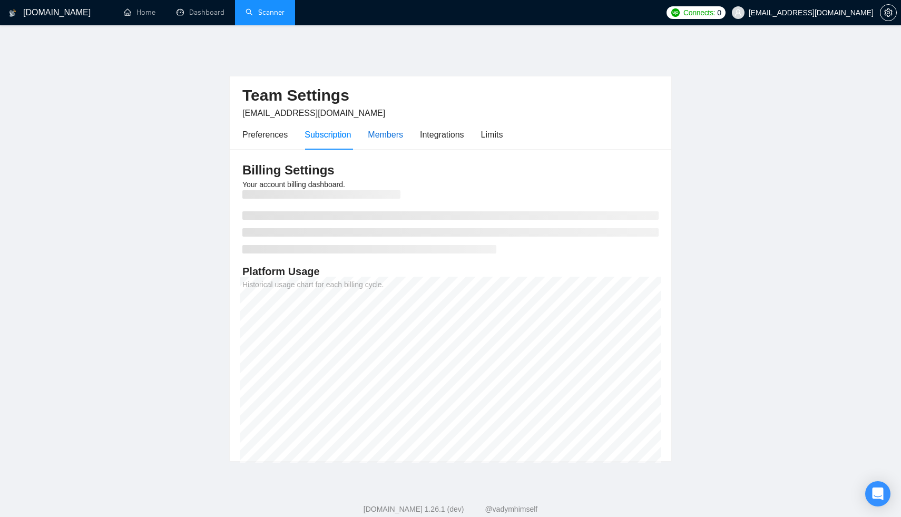
click at [376, 128] on div "Members" at bounding box center [385, 134] width 35 height 13
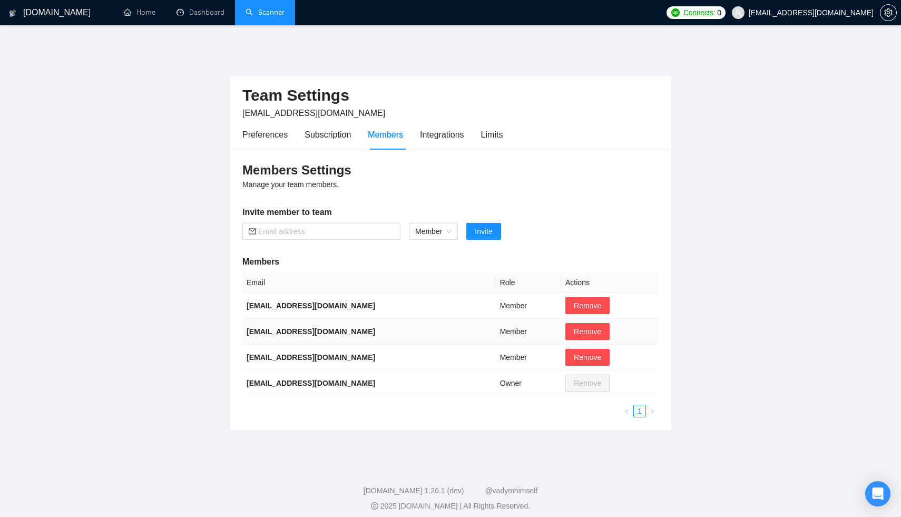
drag, startPoint x: 351, startPoint y: 318, endPoint x: 255, endPoint y: 318, distance: 95.9
click at [255, 319] on td "[EMAIL_ADDRESS][DOMAIN_NAME]" at bounding box center [368, 332] width 253 height 26
click at [281, 327] on b "[EMAIL_ADDRESS][DOMAIN_NAME]" at bounding box center [311, 331] width 129 height 8
click at [292, 327] on b "[EMAIL_ADDRESS][DOMAIN_NAME]" at bounding box center [311, 331] width 129 height 8
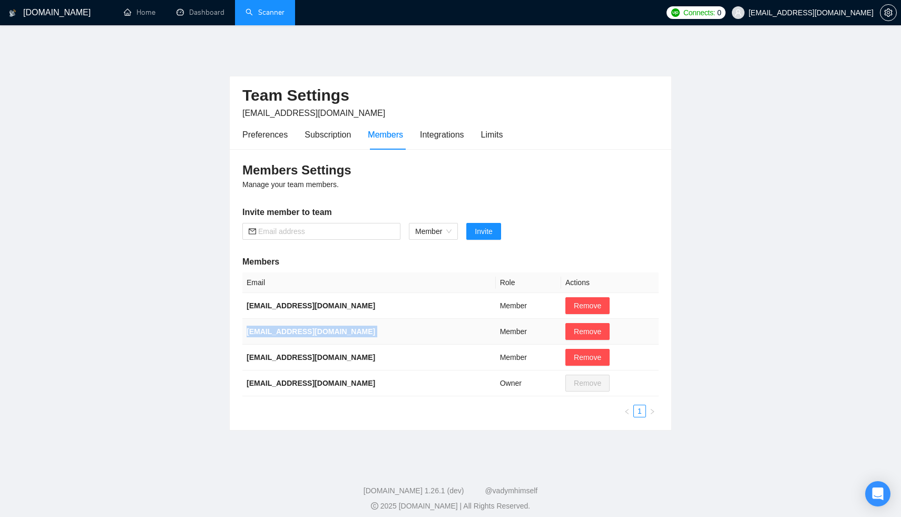
click at [292, 327] on b "[EMAIL_ADDRESS][DOMAIN_NAME]" at bounding box center [311, 331] width 129 height 8
copy b "[EMAIL_ADDRESS][DOMAIN_NAME]"
click at [450, 135] on div "Integrations" at bounding box center [442, 135] width 44 height 30
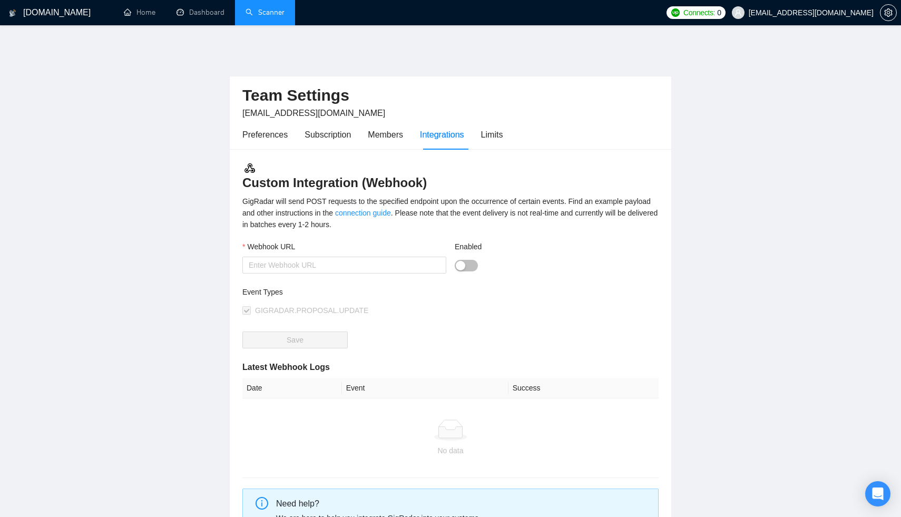
click at [450, 135] on div "Integrations" at bounding box center [442, 135] width 44 height 30
